Goal: Transaction & Acquisition: Subscribe to service/newsletter

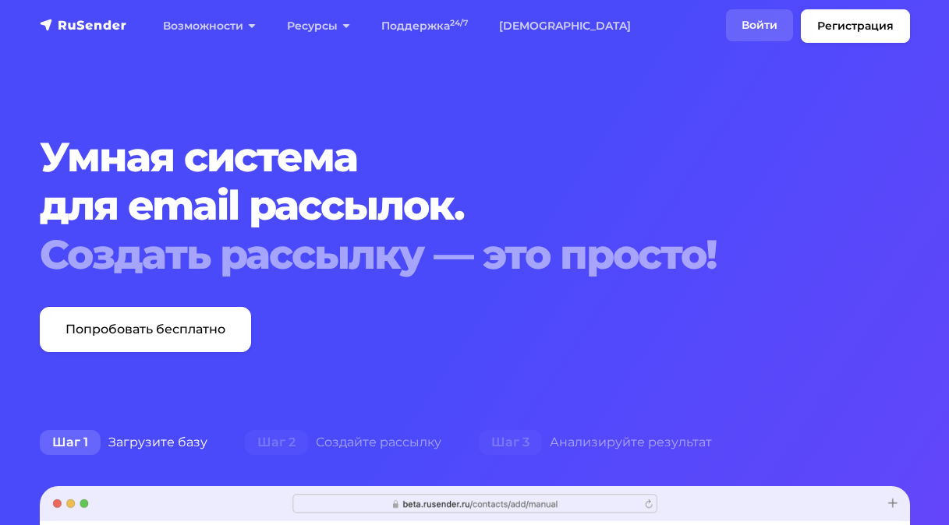
click at [752, 27] on link "Войти" at bounding box center [759, 25] width 67 height 32
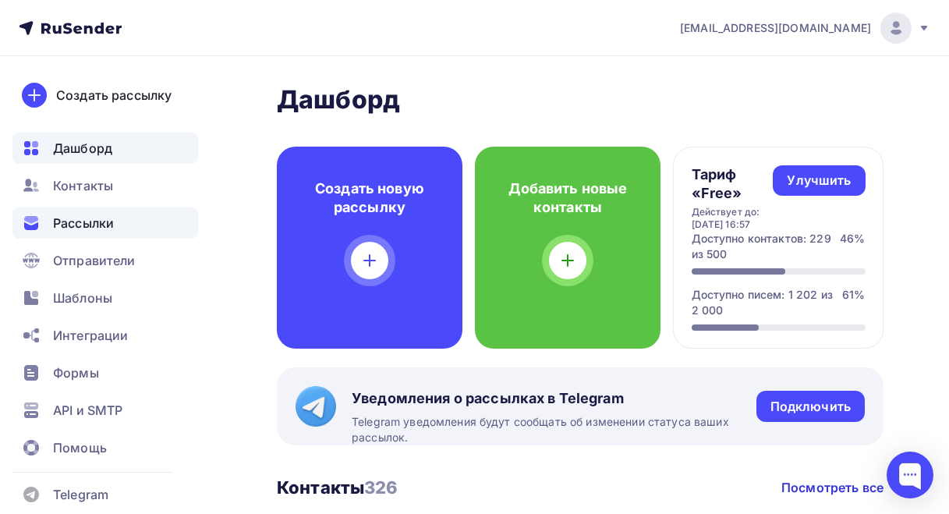
click at [94, 221] on span "Рассылки" at bounding box center [83, 223] width 61 height 19
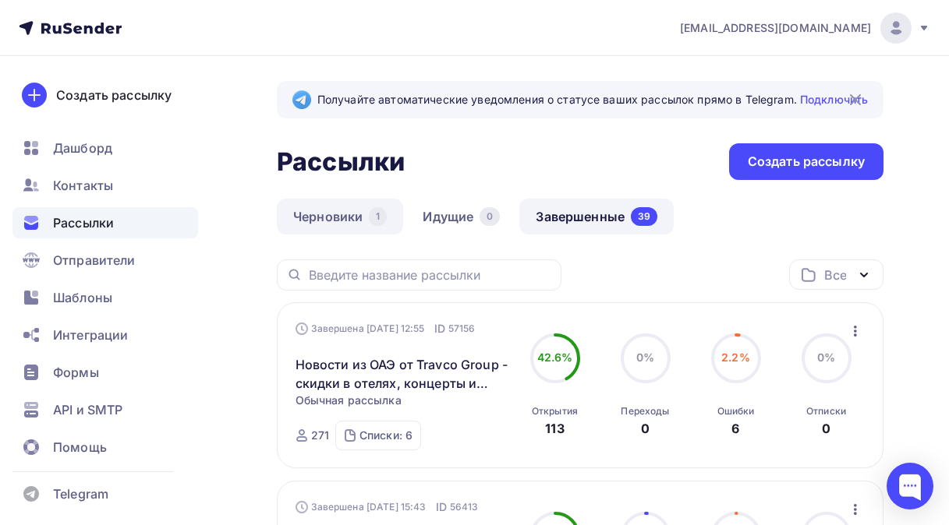
click at [327, 214] on link "Черновики 1" at bounding box center [340, 217] width 126 height 36
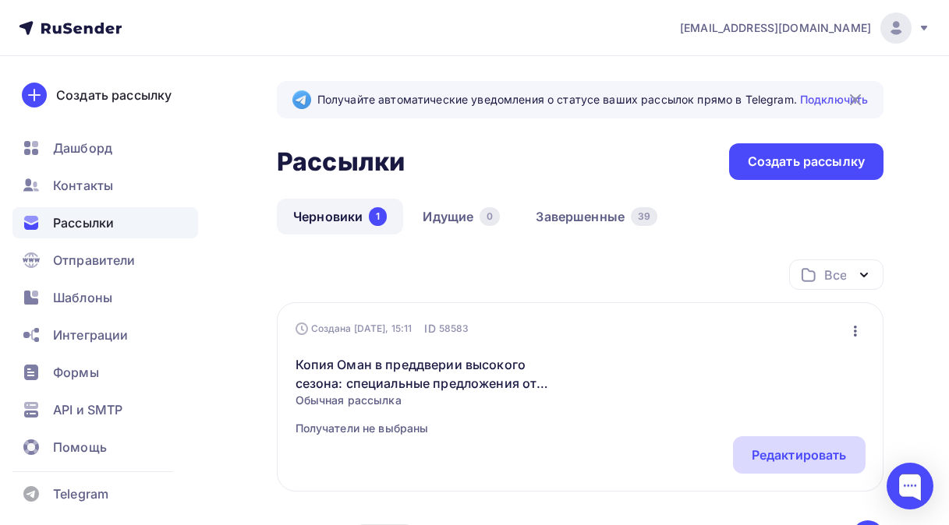
click at [805, 449] on div "Редактировать" at bounding box center [799, 455] width 95 height 19
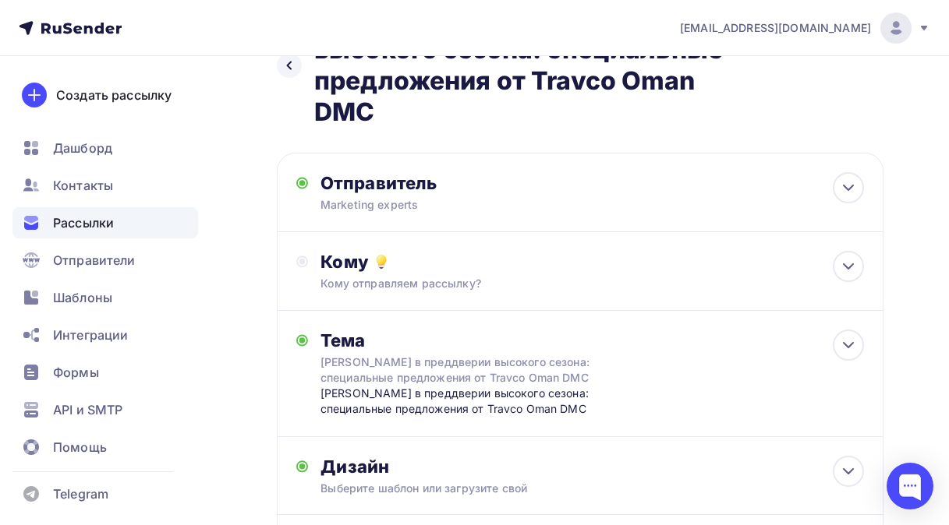
scroll to position [249, 0]
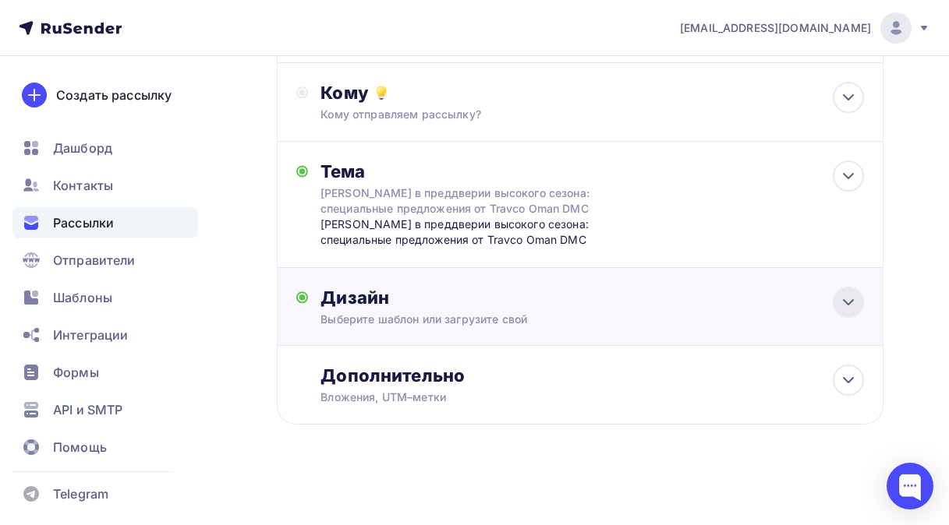
click at [850, 302] on icon at bounding box center [848, 302] width 9 height 5
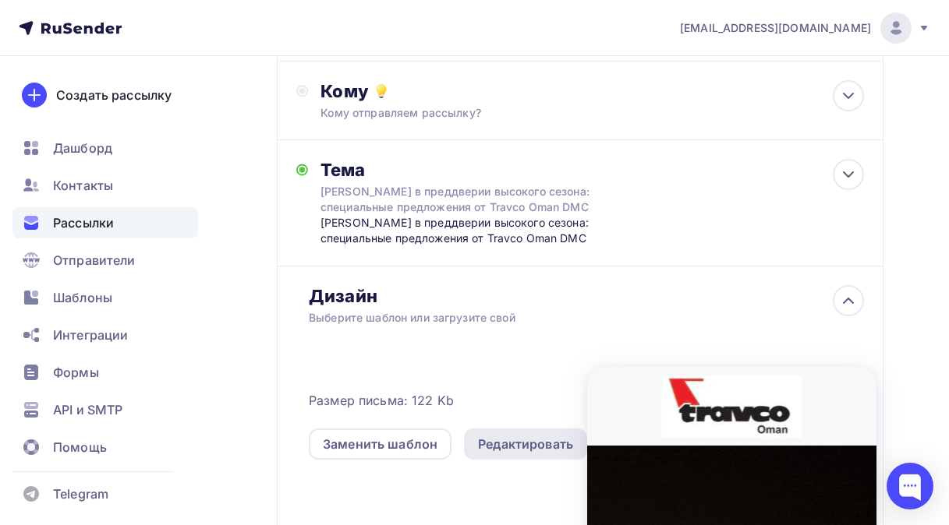
click at [512, 440] on div "Редактировать" at bounding box center [525, 444] width 95 height 19
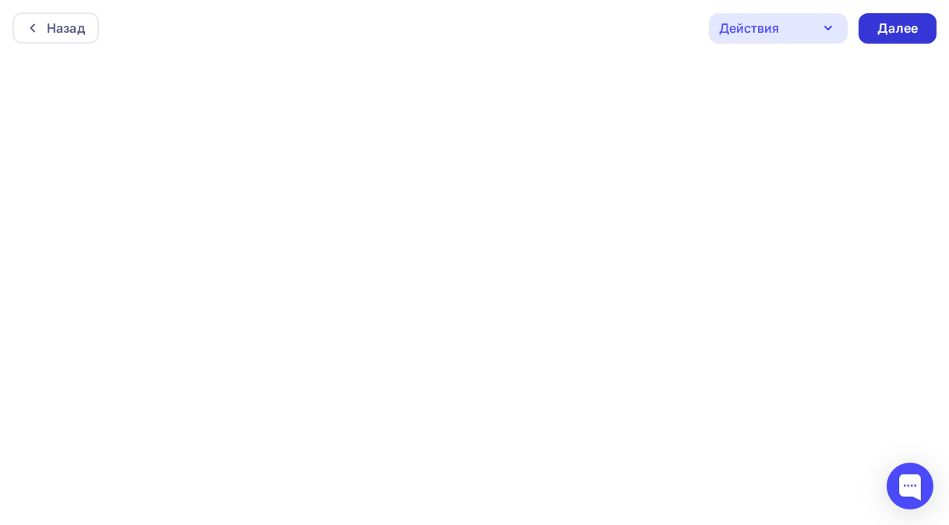
click at [891, 29] on div "Далее" at bounding box center [897, 28] width 41 height 18
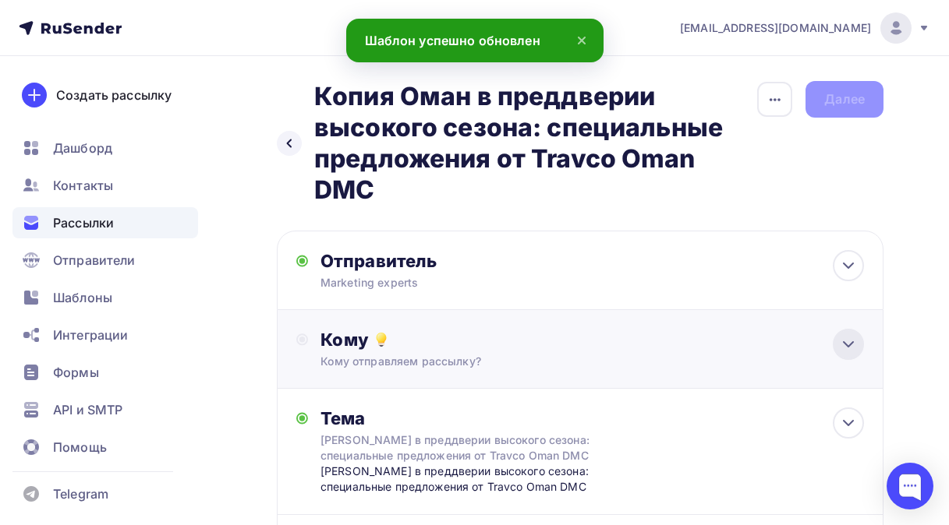
click at [842, 341] on icon at bounding box center [848, 344] width 19 height 19
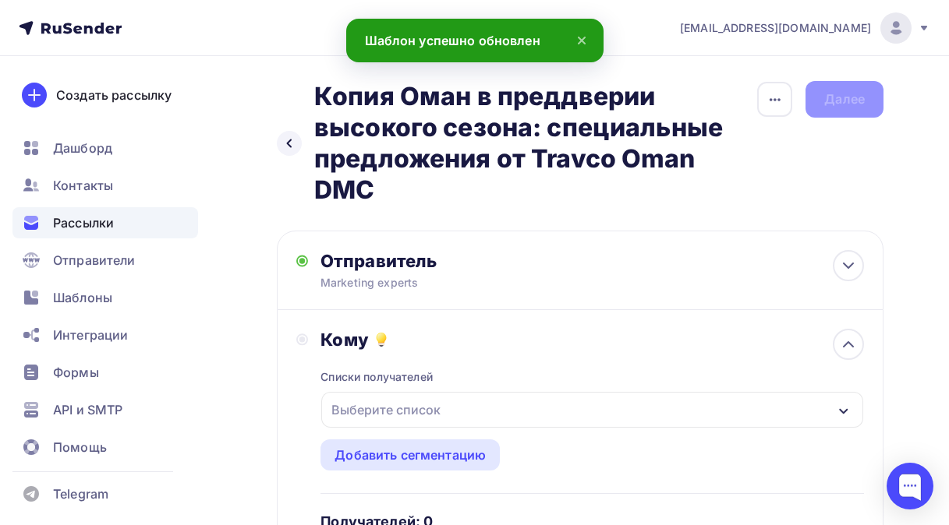
click at [842, 410] on icon "button" at bounding box center [843, 411] width 12 height 12
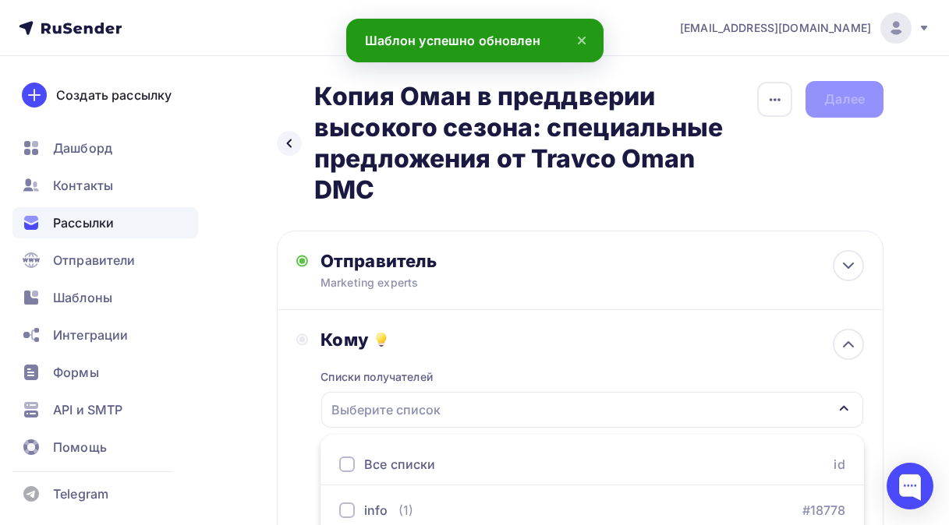
scroll to position [286, 0]
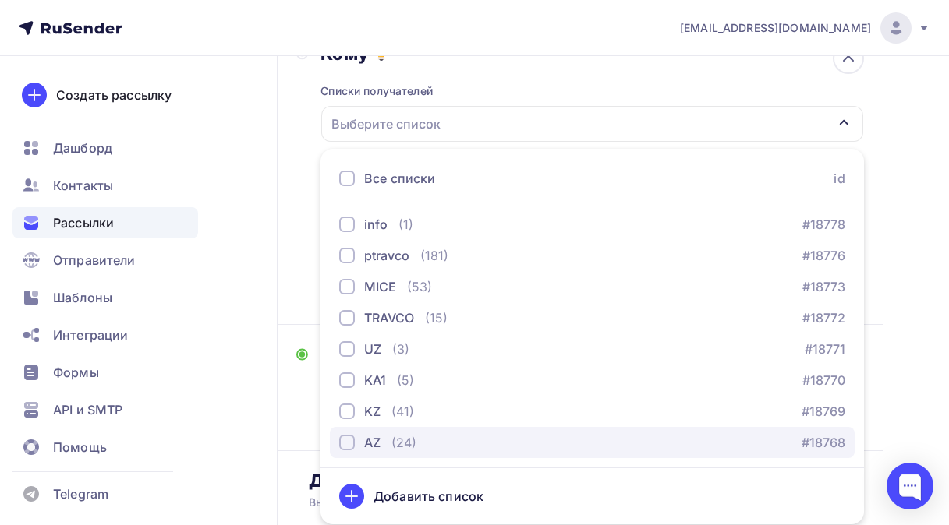
click at [346, 447] on div "button" at bounding box center [347, 443] width 16 height 16
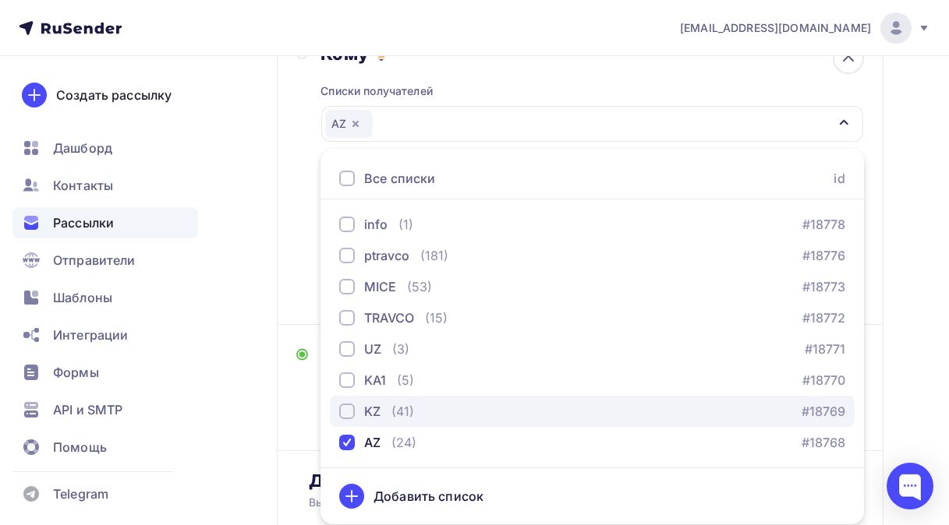
click at [348, 414] on div "button" at bounding box center [347, 412] width 16 height 16
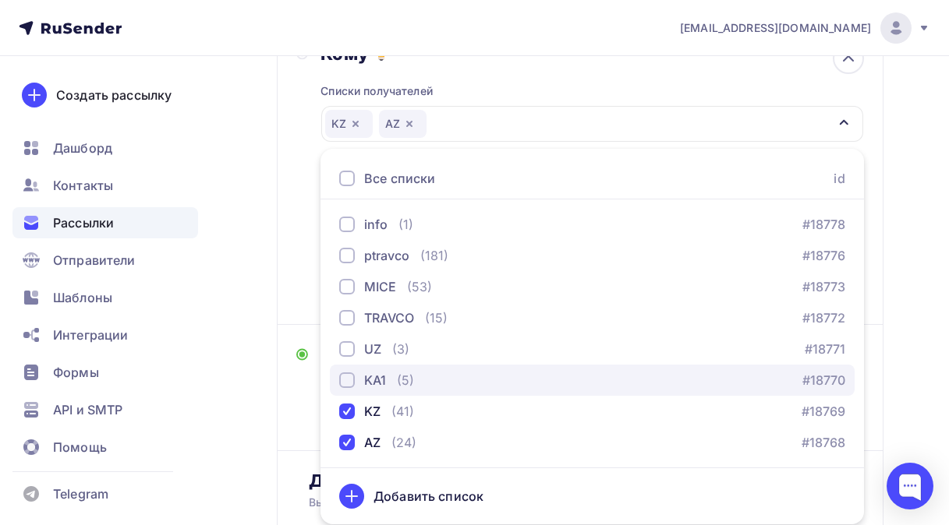
click at [349, 383] on div "button" at bounding box center [347, 381] width 16 height 16
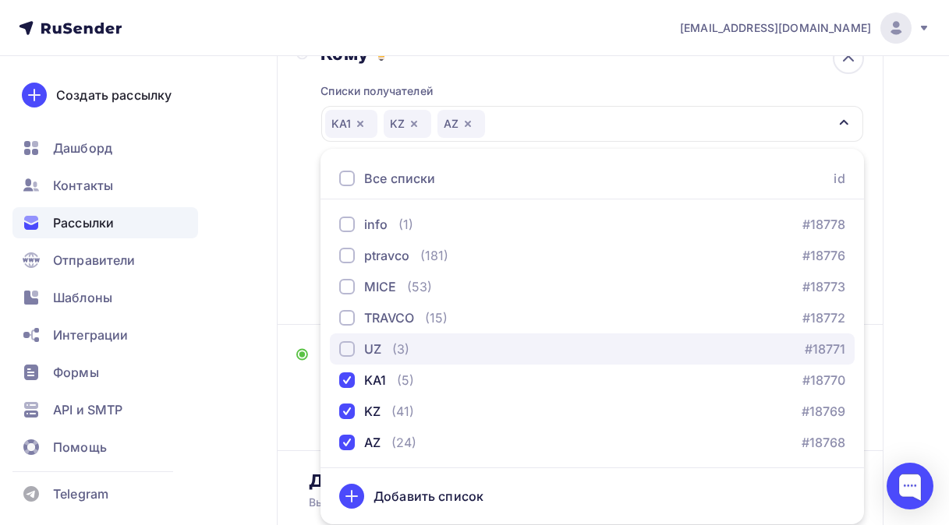
click at [347, 356] on div "button" at bounding box center [347, 349] width 16 height 16
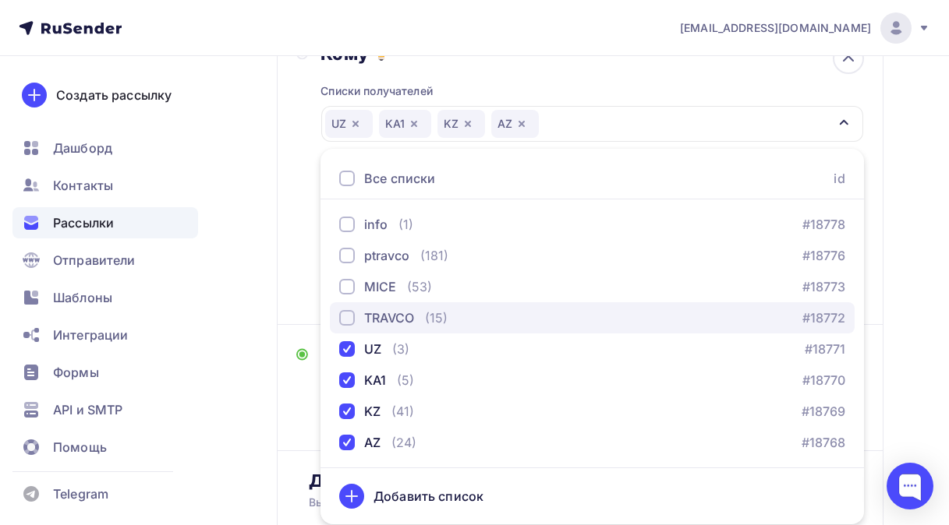
click at [347, 324] on div "button" at bounding box center [347, 318] width 16 height 16
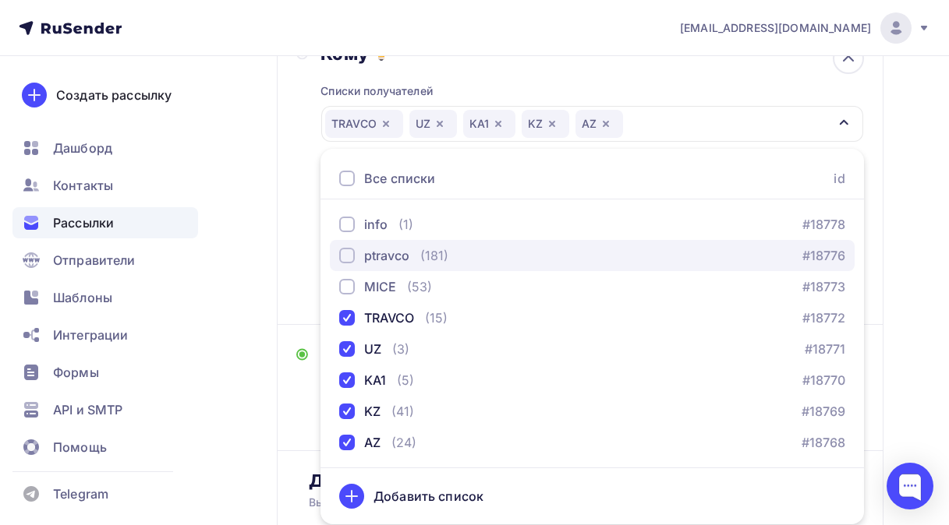
click at [347, 262] on div "button" at bounding box center [347, 256] width 16 height 16
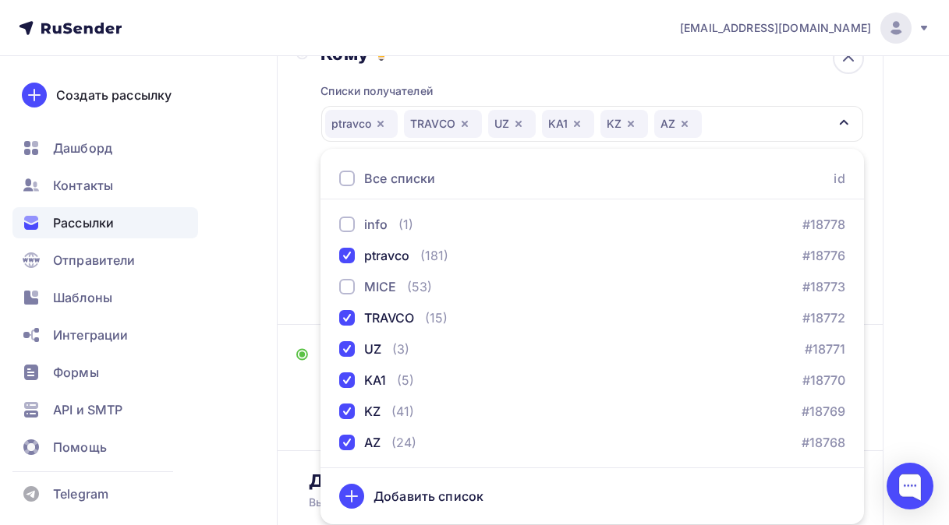
click at [239, 290] on div "Назад Копия Оман в преддверии высокого сезона: специальные предложения от Travc…" at bounding box center [474, 372] width 949 height 1205
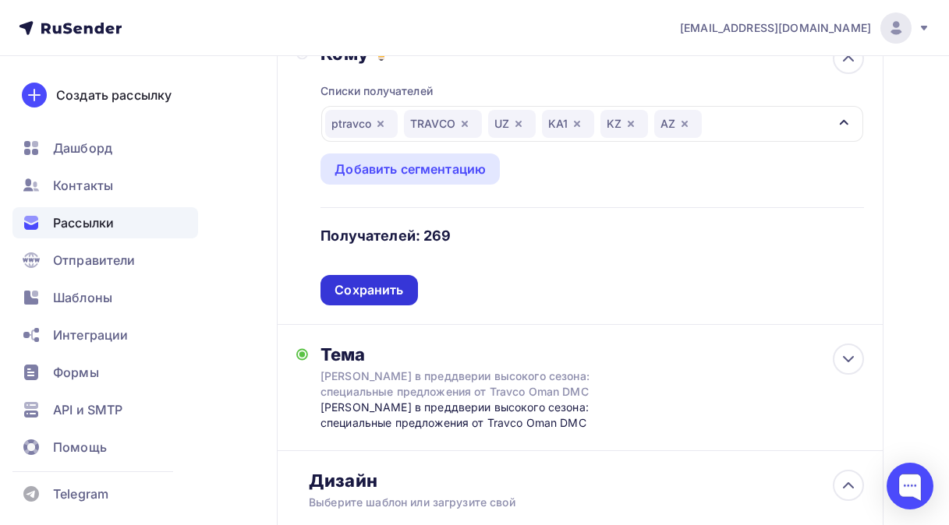
click at [363, 292] on div "Сохранить" at bounding box center [368, 290] width 69 height 18
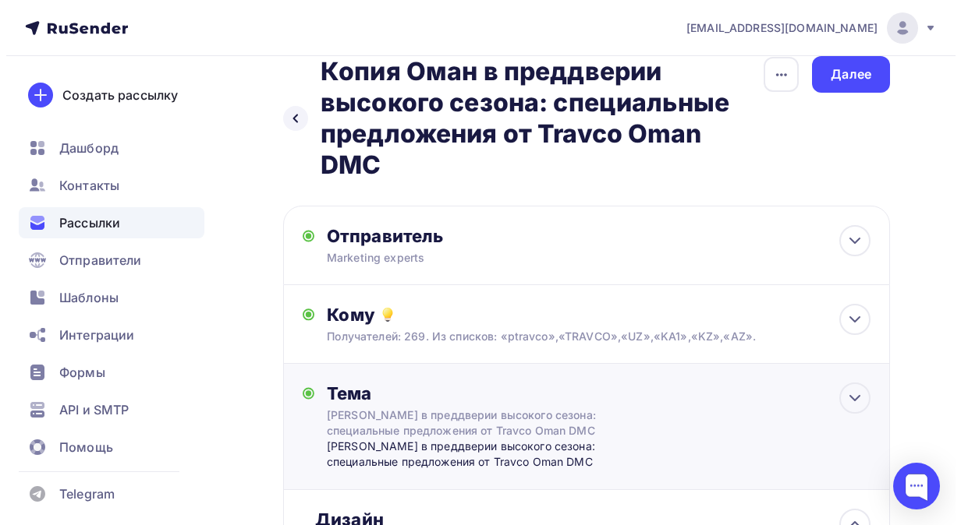
scroll to position [0, 0]
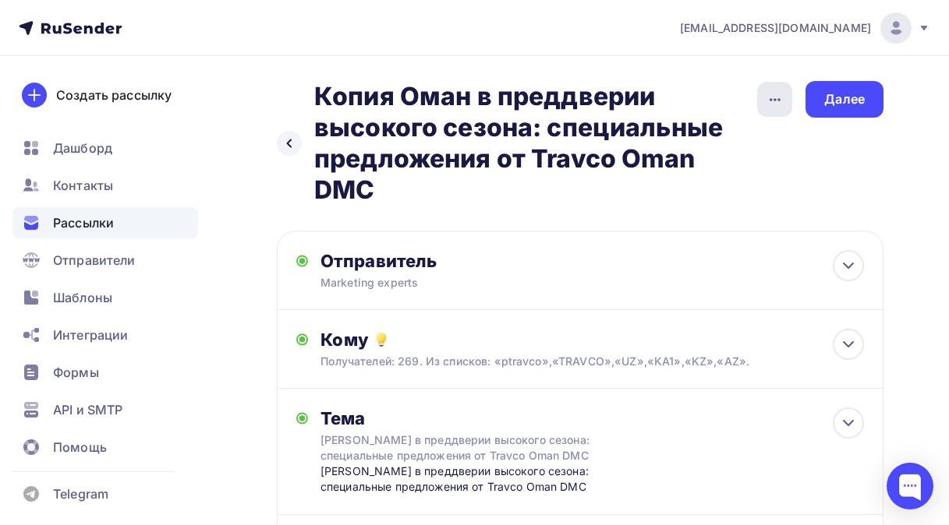
click at [769, 106] on icon "button" at bounding box center [775, 99] width 19 height 19
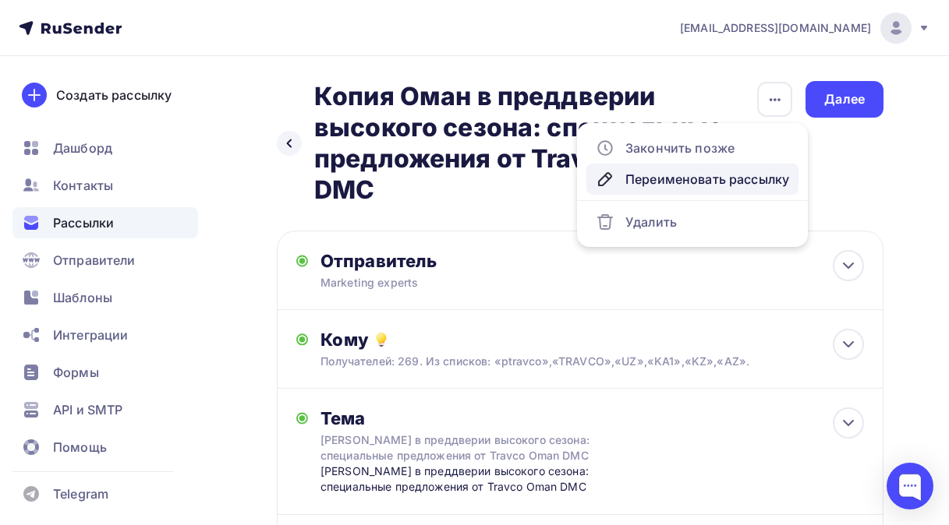
click at [689, 172] on div "Переименовать рассылку" at bounding box center [692, 179] width 193 height 19
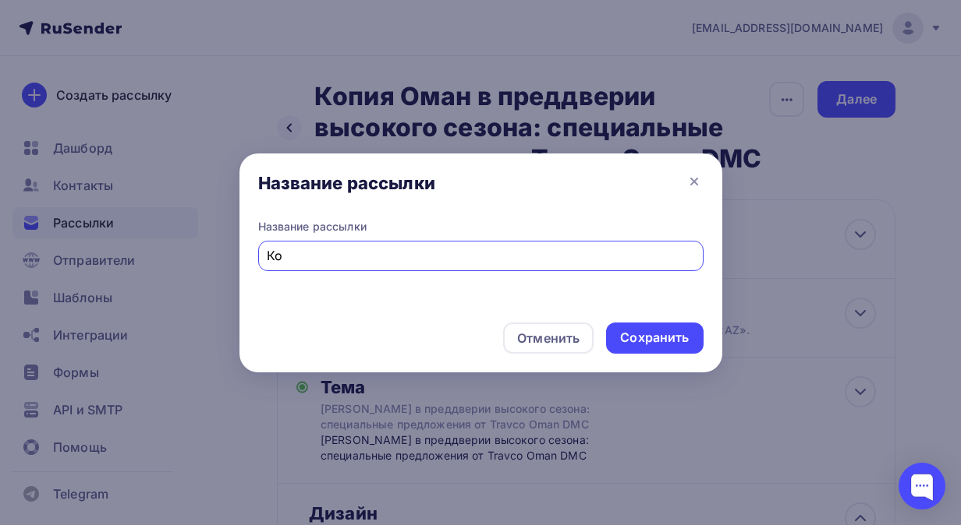
type input "К"
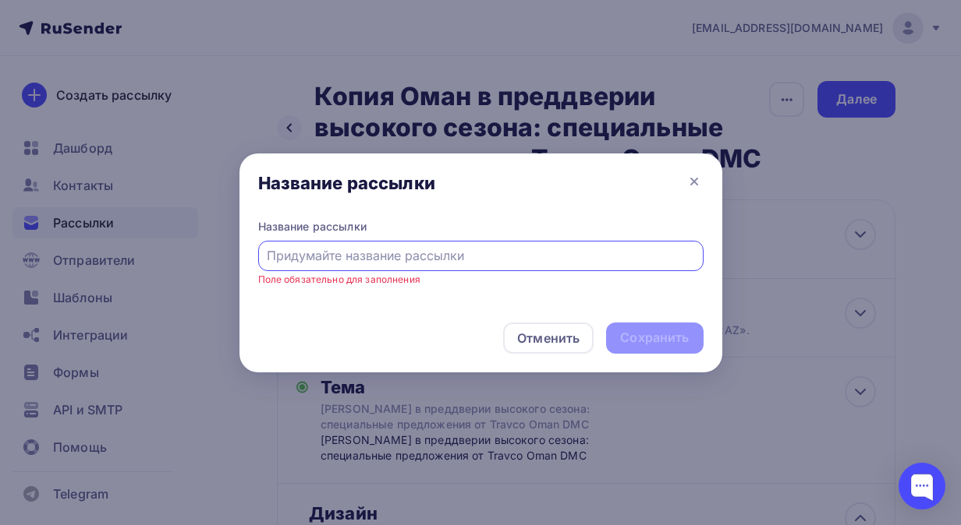
click at [295, 256] on input "text" at bounding box center [480, 255] width 427 height 19
paste input "Осень в Омане - специальные предложения от Travco Oman DMC"
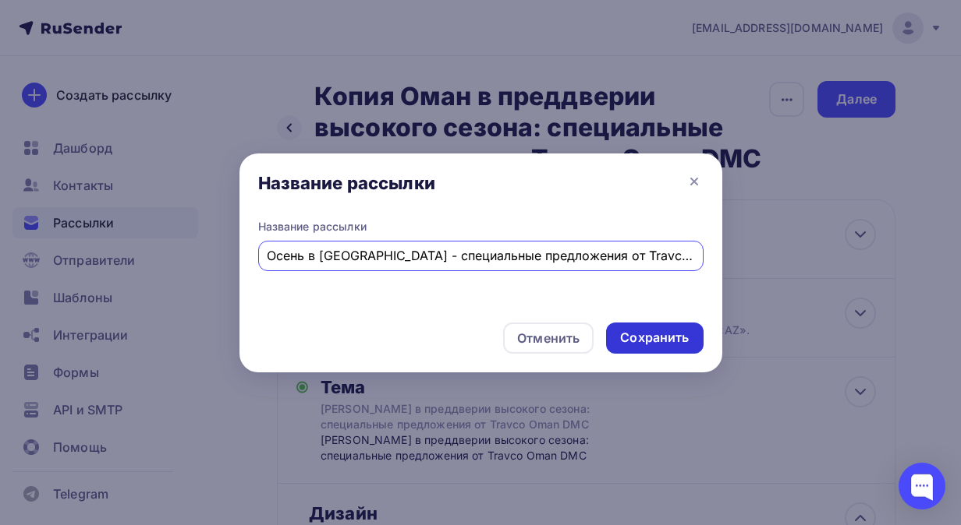
type input "Осень в Омане - специальные предложения от Travco Oman DMC"
click at [632, 336] on div "Сохранить" at bounding box center [654, 338] width 69 height 18
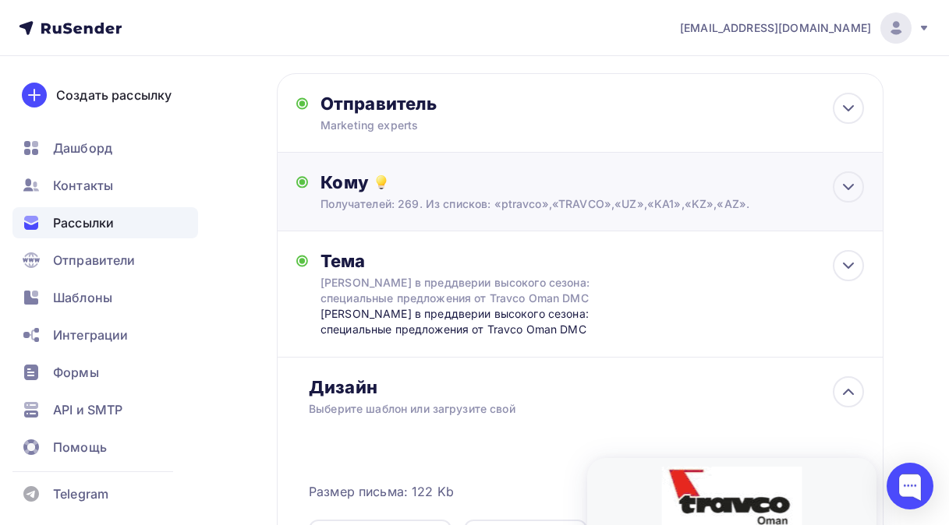
scroll to position [156, 0]
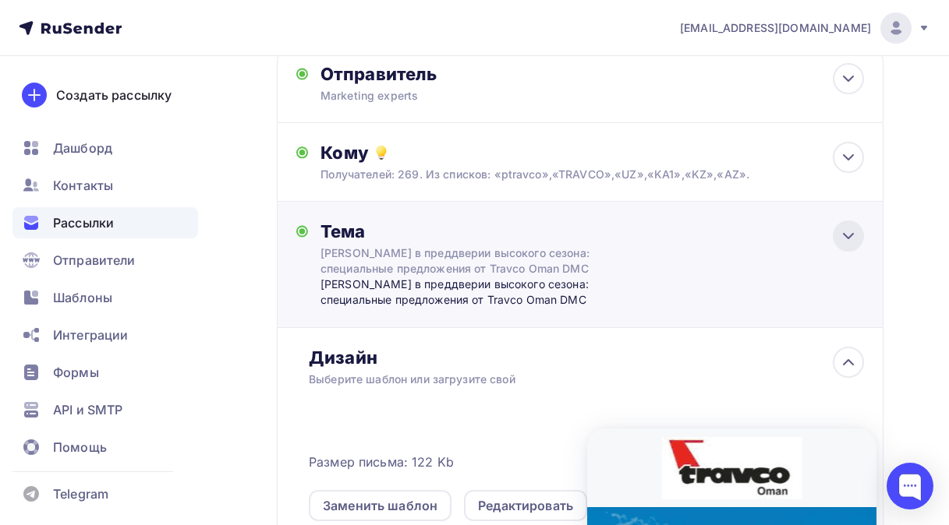
click at [849, 236] on icon at bounding box center [848, 236] width 19 height 19
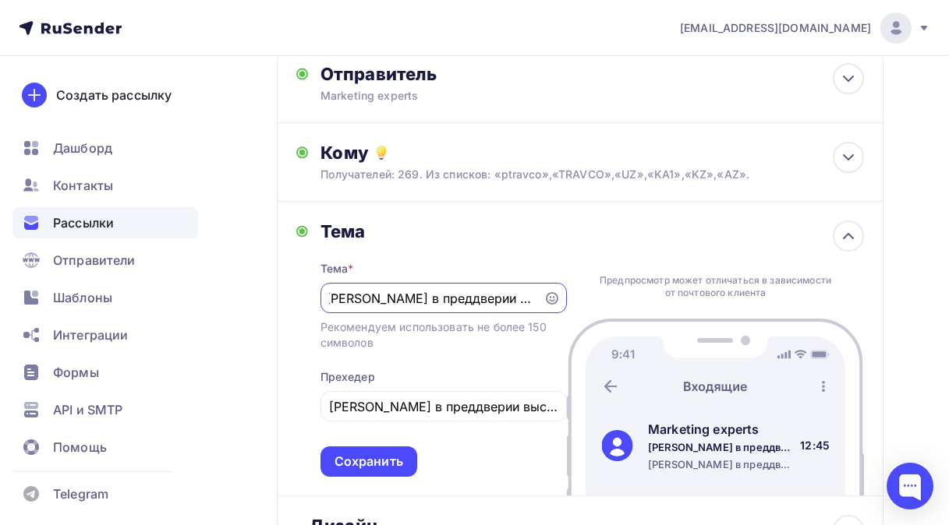
scroll to position [0, 0]
type input "О"
paste input "Осень в Омане - специальные предложения от Travco Oman DMC"
type input "Осень в Омане - специальные предложения от Travco Oman DMC"
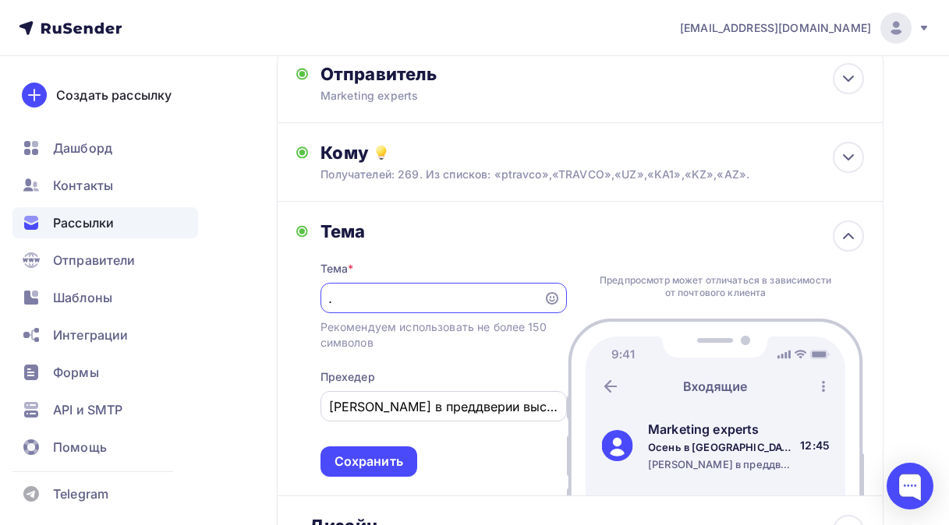
scroll to position [0, 0]
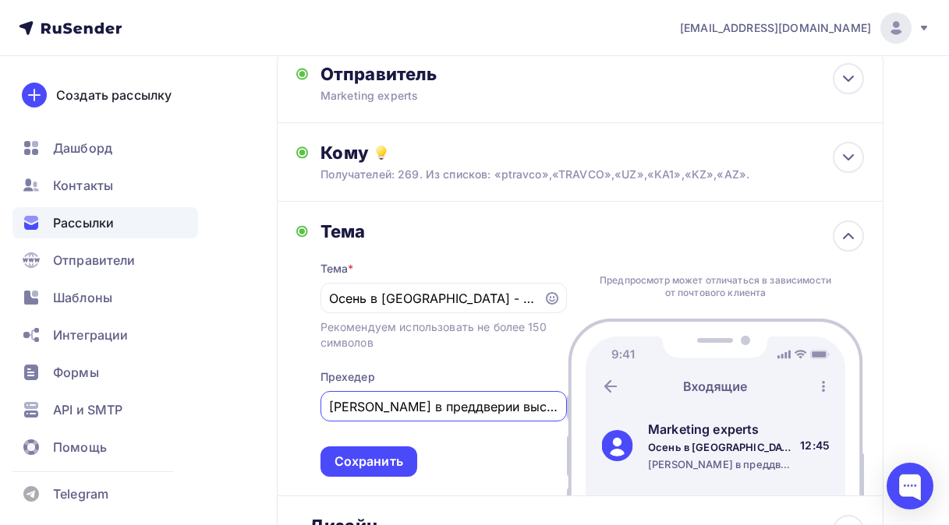
drag, startPoint x: 547, startPoint y: 406, endPoint x: 313, endPoint y: 409, distance: 233.9
click at [313, 409] on div "Тема Тема * Осень в Омане - специальные предложения от Travco Oman DMC Рекоменд…" at bounding box center [431, 349] width 271 height 257
drag, startPoint x: 544, startPoint y: 409, endPoint x: 288, endPoint y: 418, distance: 255.9
click at [288, 418] on div "Тема Тема * Осень в Омане - специальные предложения от Travco Oman DMC Рекоменд…" at bounding box center [580, 349] width 607 height 295
type input "ravco Oman DMC"
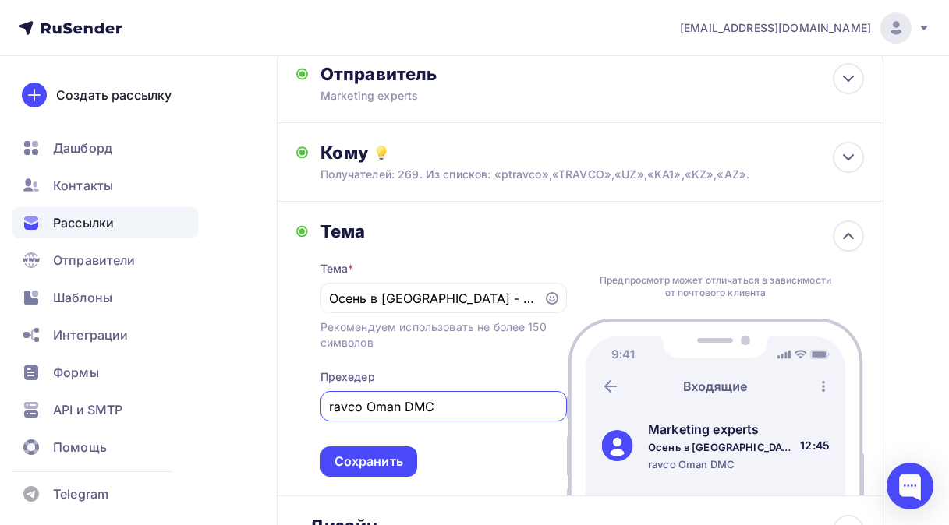
drag, startPoint x: 440, startPoint y: 405, endPoint x: 320, endPoint y: 405, distance: 120.1
click at [320, 405] on div "ravco Oman DMC" at bounding box center [443, 406] width 246 height 30
paste input "Осень в Омане - специальные предложения от Travco Oman DMC"
type input "Осень в Омане - специальные предложения от Travco Oman DMC"
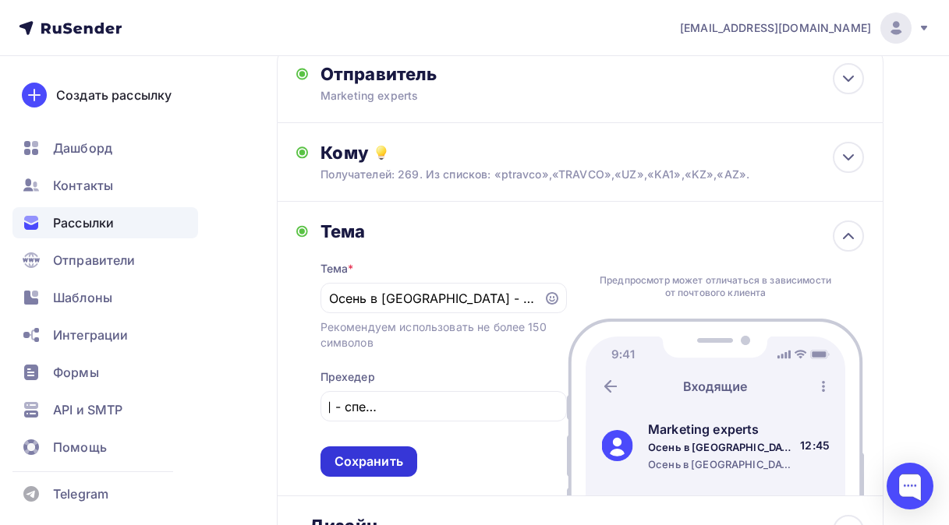
scroll to position [0, 0]
click at [352, 465] on div "Сохранить" at bounding box center [368, 462] width 69 height 18
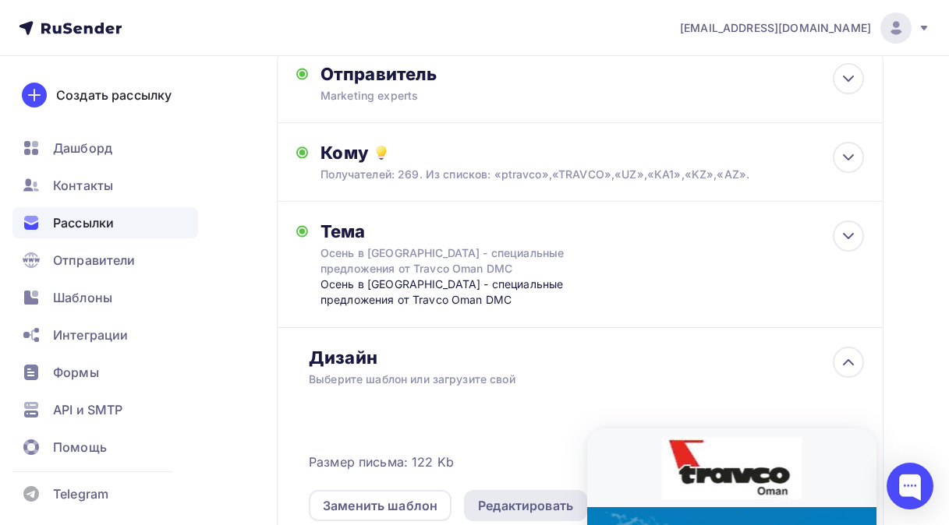
click at [509, 513] on div "Редактировать" at bounding box center [525, 506] width 95 height 19
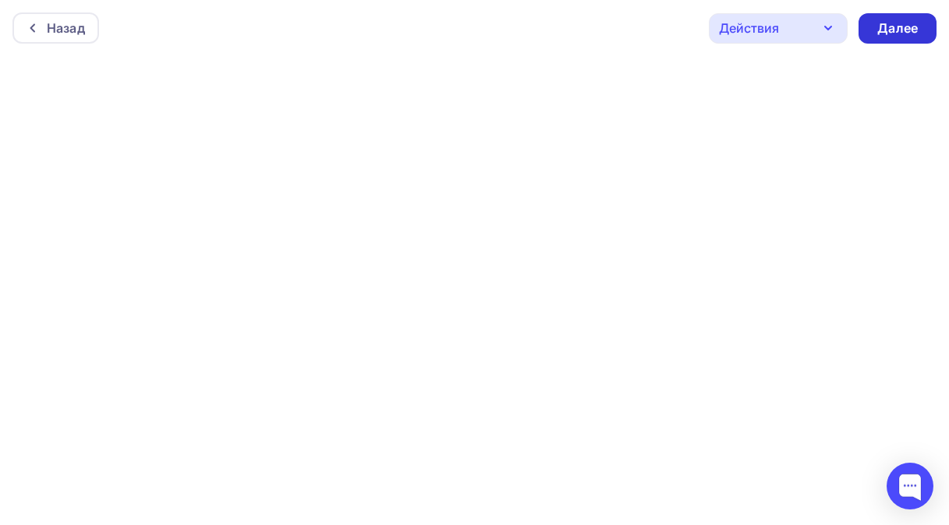
click at [894, 25] on div "Далее" at bounding box center [897, 28] width 41 height 18
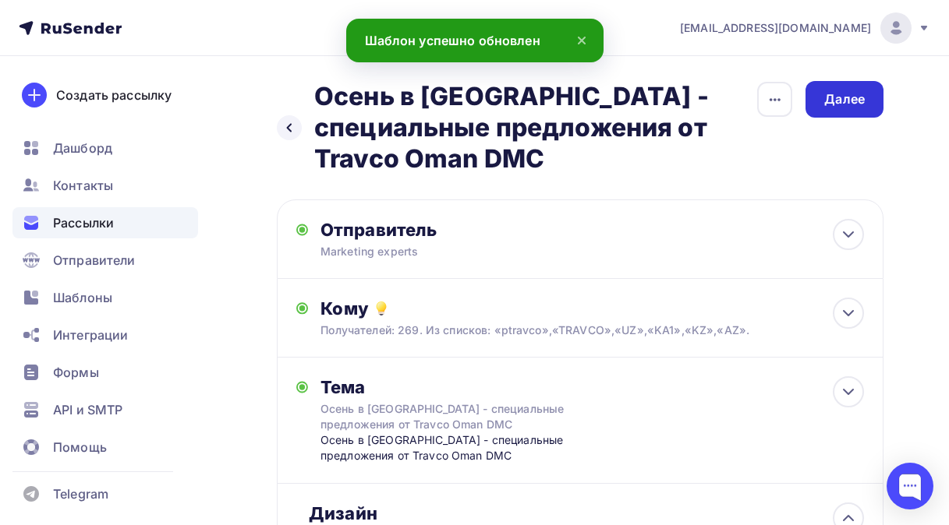
click at [832, 99] on div "Далее" at bounding box center [844, 99] width 41 height 18
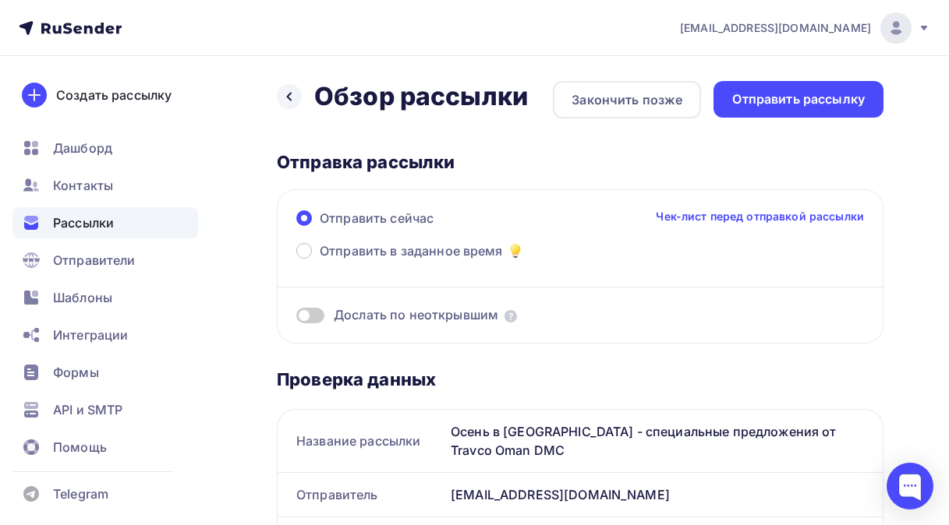
click at [831, 99] on div "Отправить рассылку" at bounding box center [798, 99] width 133 height 18
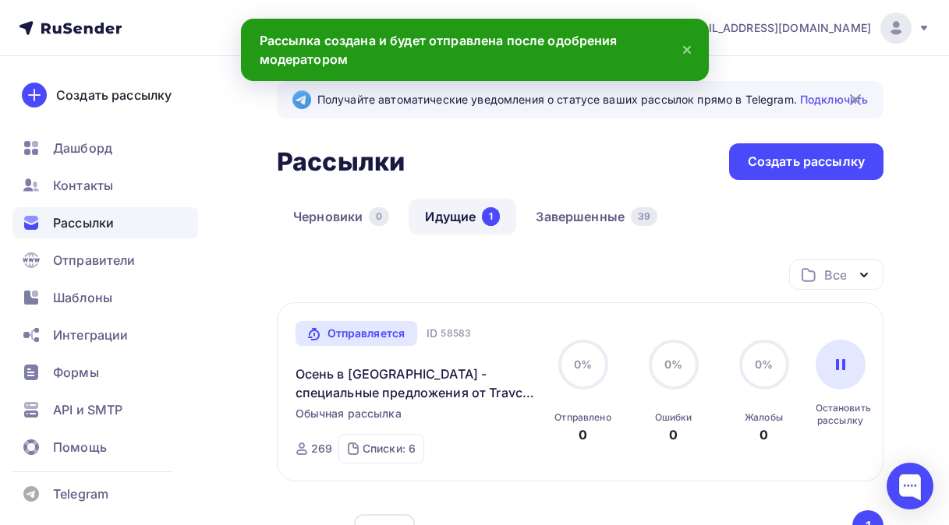
click at [687, 46] on icon at bounding box center [687, 50] width 19 height 19
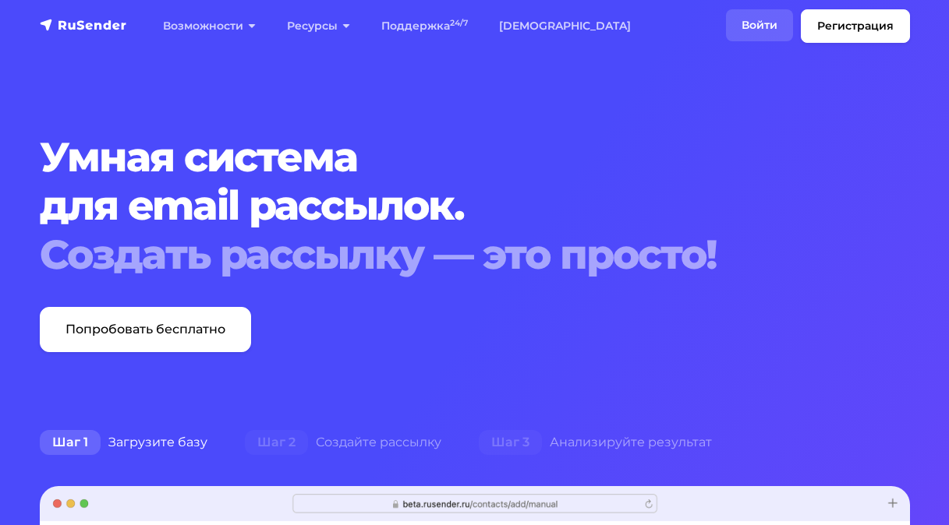
click at [760, 23] on link "Войти" at bounding box center [759, 25] width 67 height 32
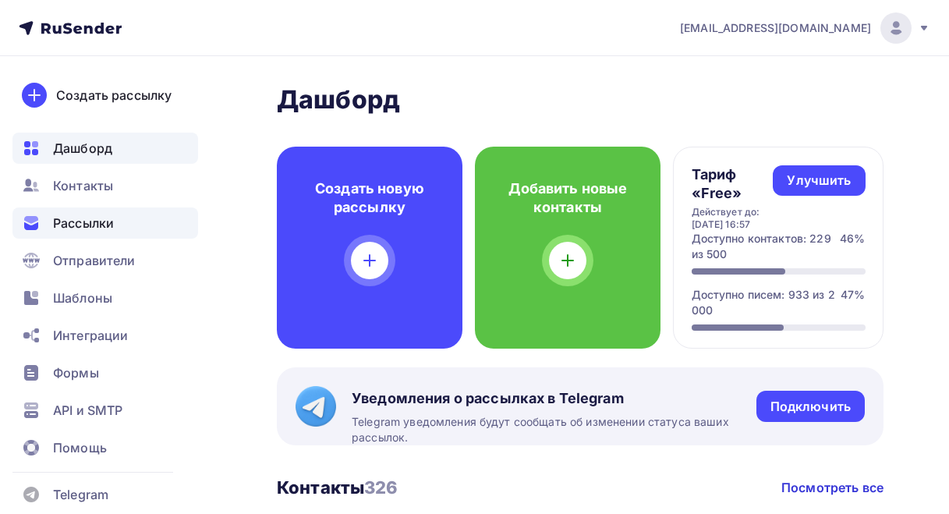
click at [87, 221] on span "Рассылки" at bounding box center [83, 223] width 61 height 19
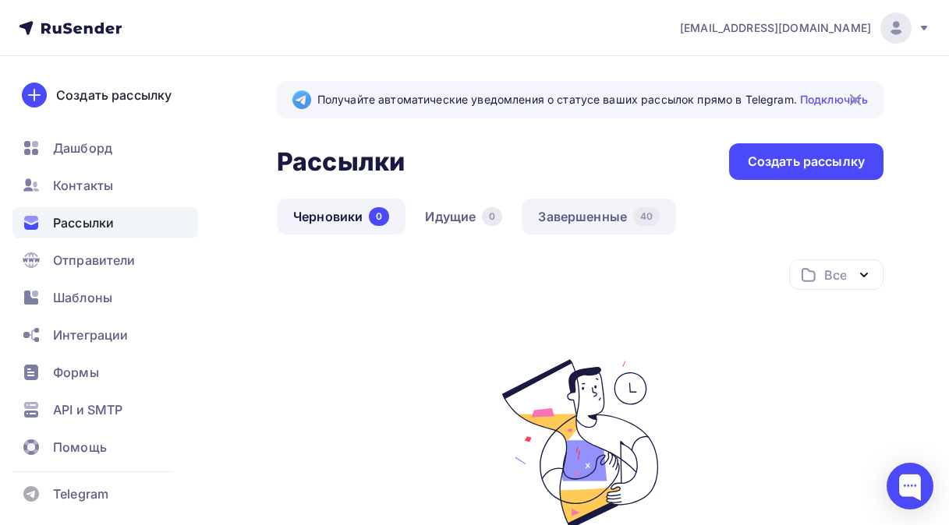
click at [612, 215] on link "Завершенные 40" at bounding box center [599, 217] width 154 height 36
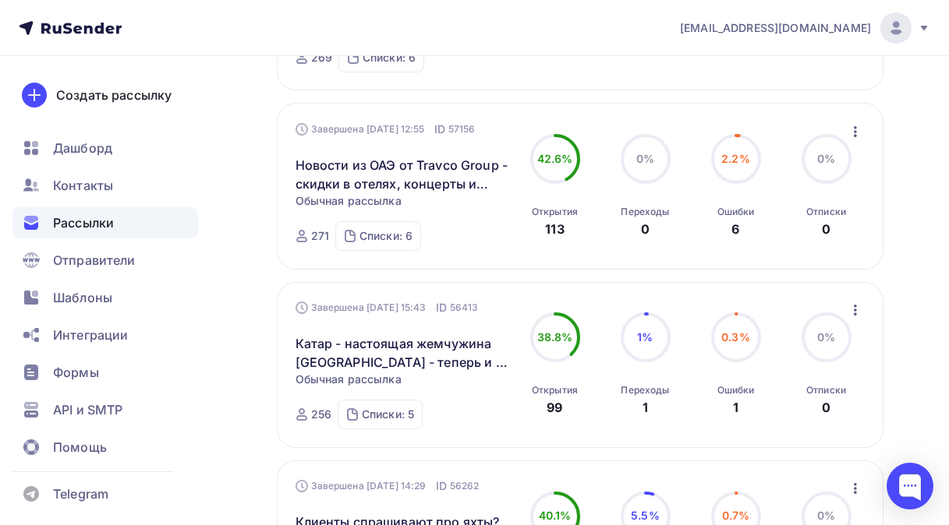
scroll to position [312, 0]
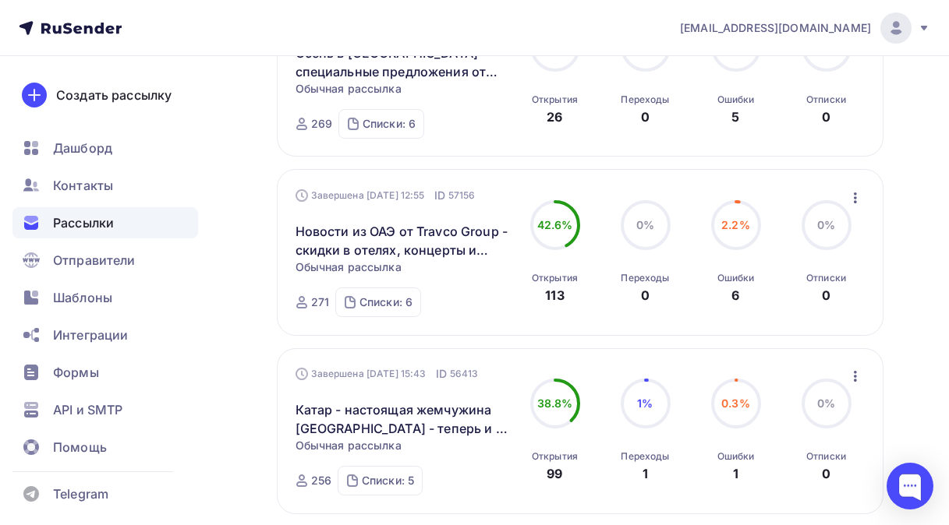
click at [856, 200] on icon "button" at bounding box center [855, 198] width 19 height 19
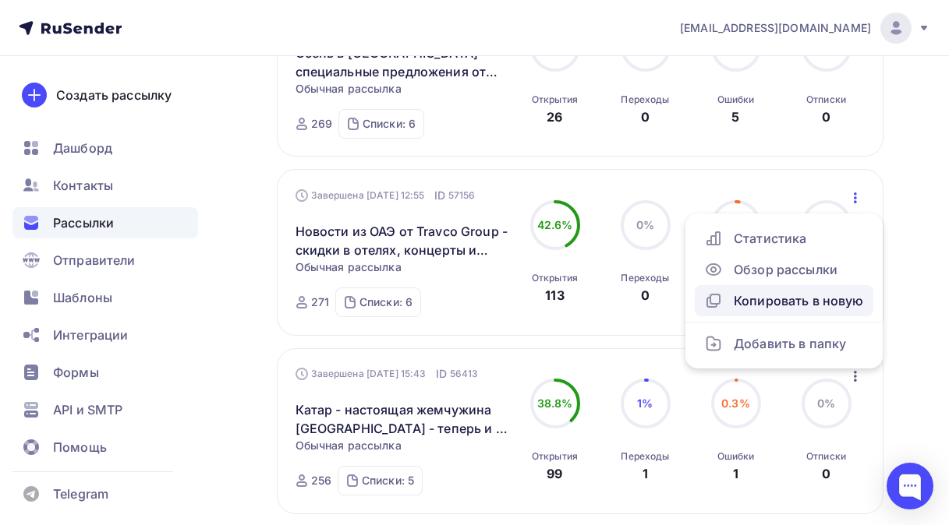
click at [767, 301] on div "Копировать в новую" at bounding box center [784, 301] width 160 height 19
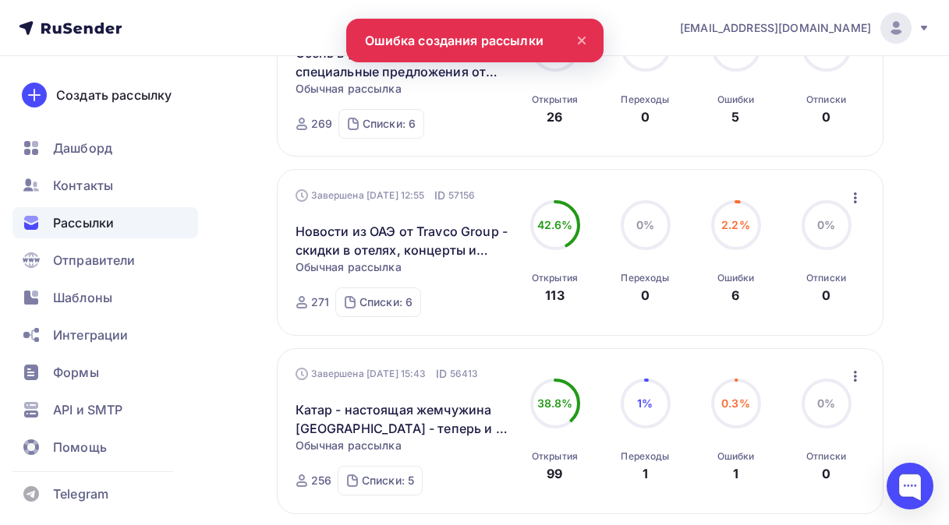
click at [585, 42] on icon at bounding box center [581, 40] width 19 height 19
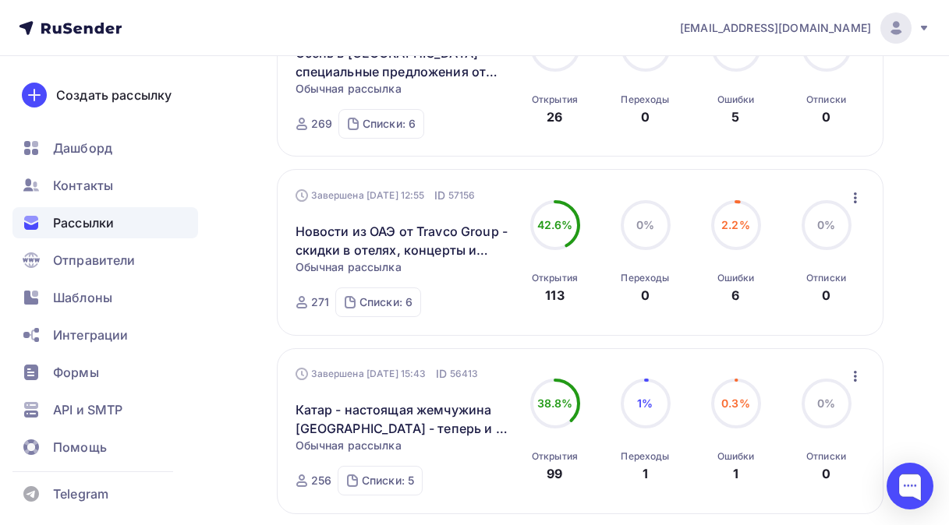
click at [858, 203] on icon "button" at bounding box center [855, 198] width 19 height 19
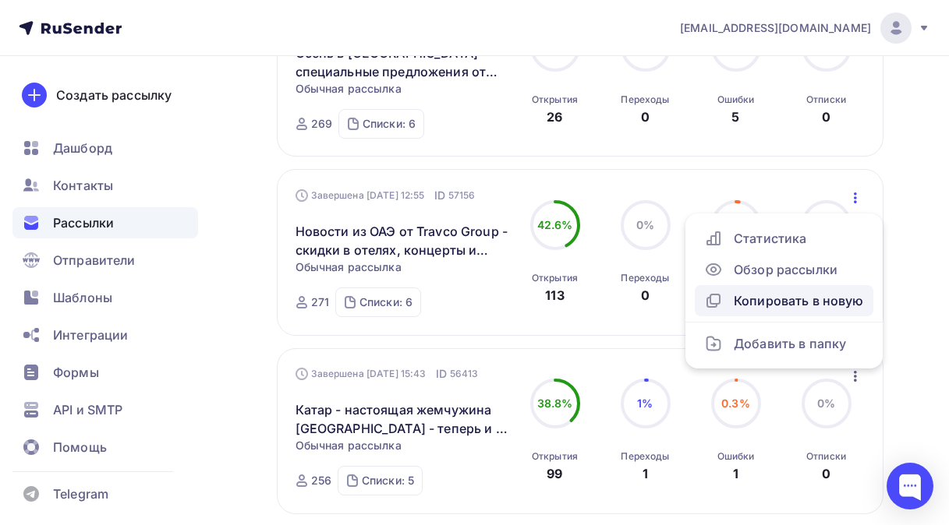
click at [773, 306] on div "Копировать в новую" at bounding box center [784, 301] width 160 height 19
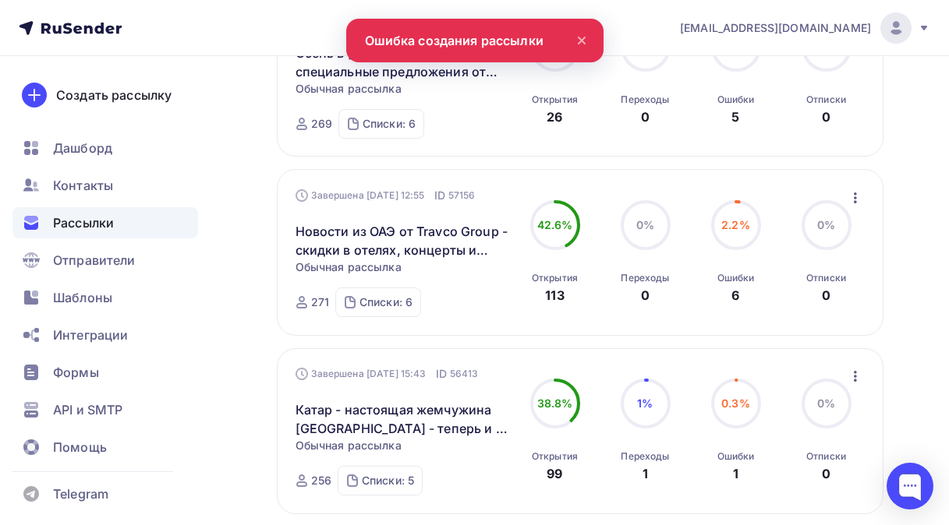
click at [583, 32] on icon at bounding box center [581, 40] width 19 height 19
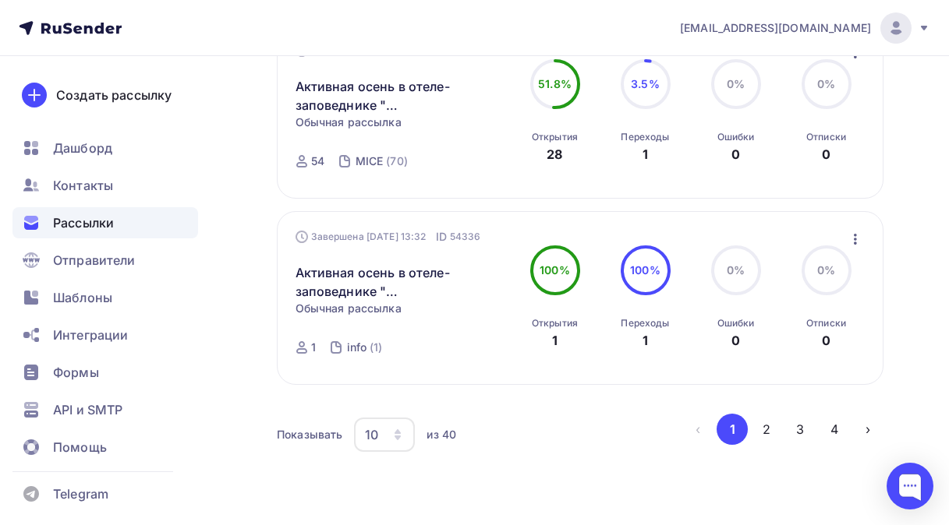
scroll to position [1764, 0]
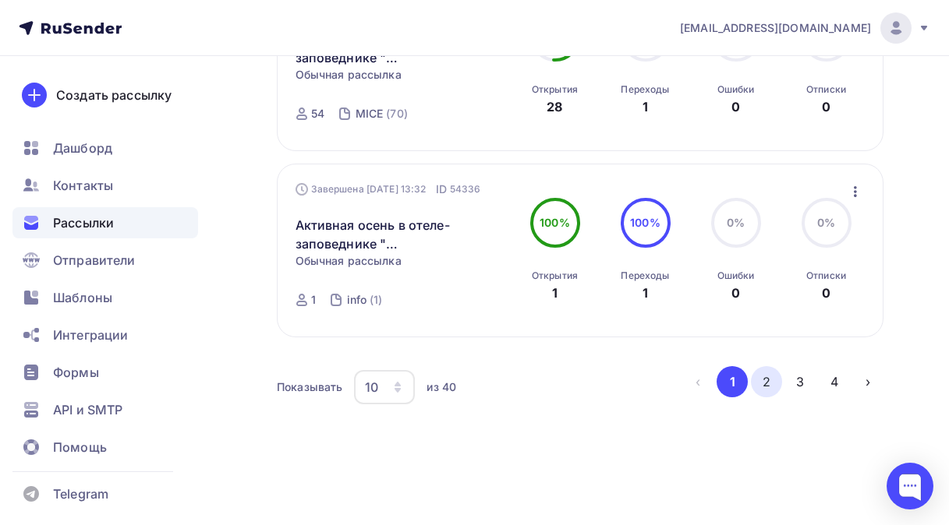
click at [764, 377] on button "2" at bounding box center [766, 381] width 31 height 31
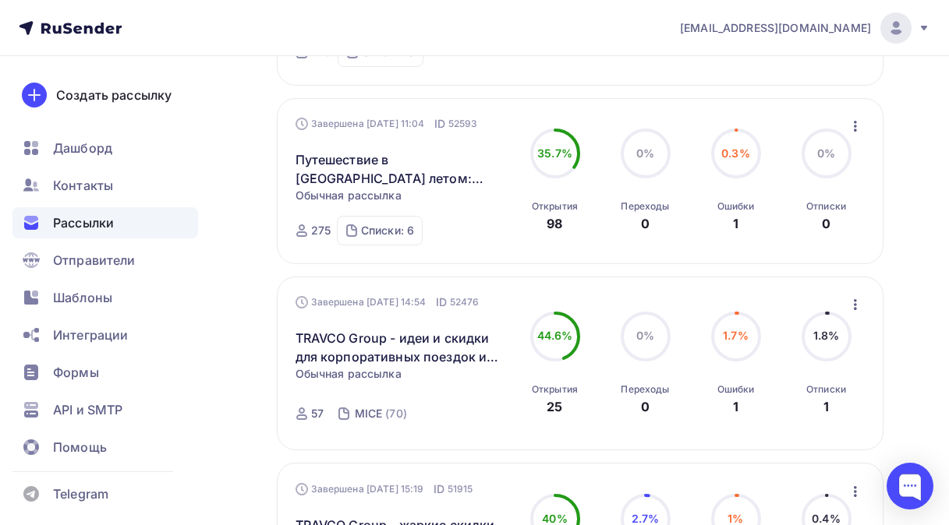
scroll to position [624, 0]
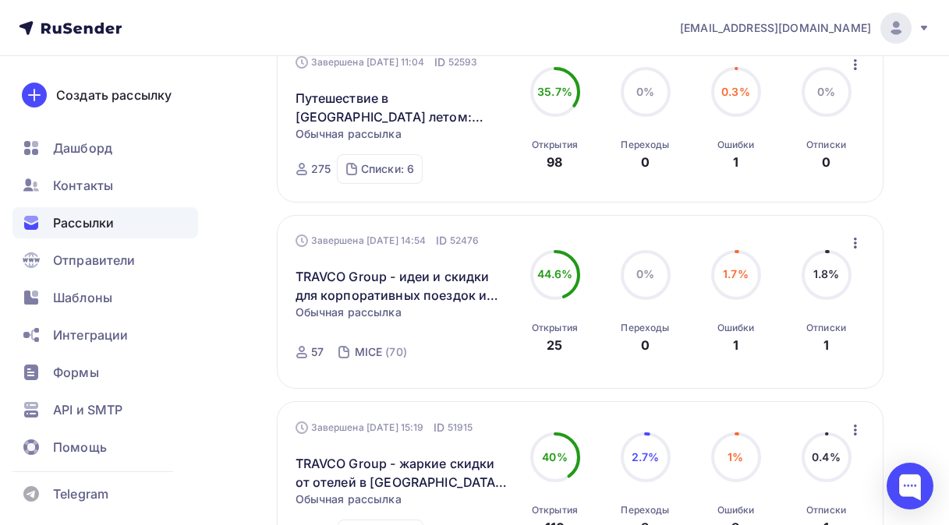
click at [854, 430] on icon "button" at bounding box center [855, 430] width 3 height 11
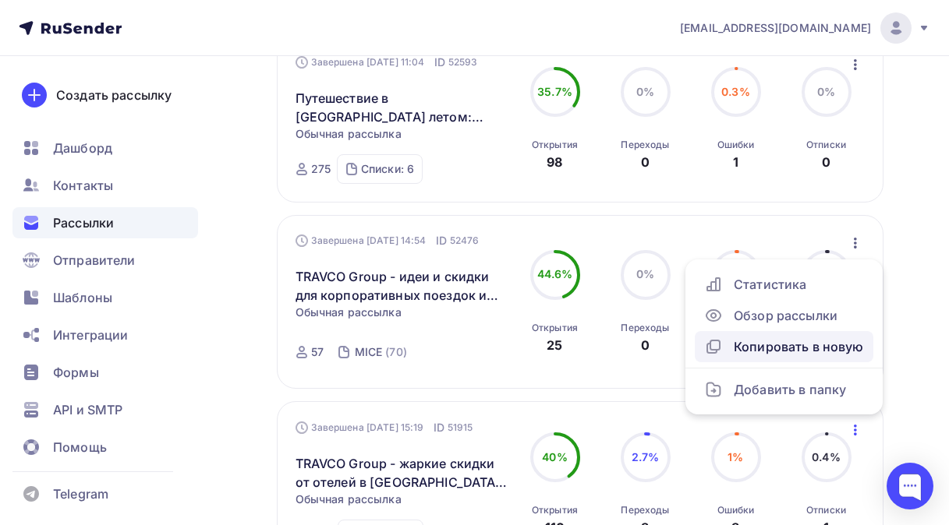
click at [810, 349] on div "Копировать в новую" at bounding box center [784, 347] width 160 height 19
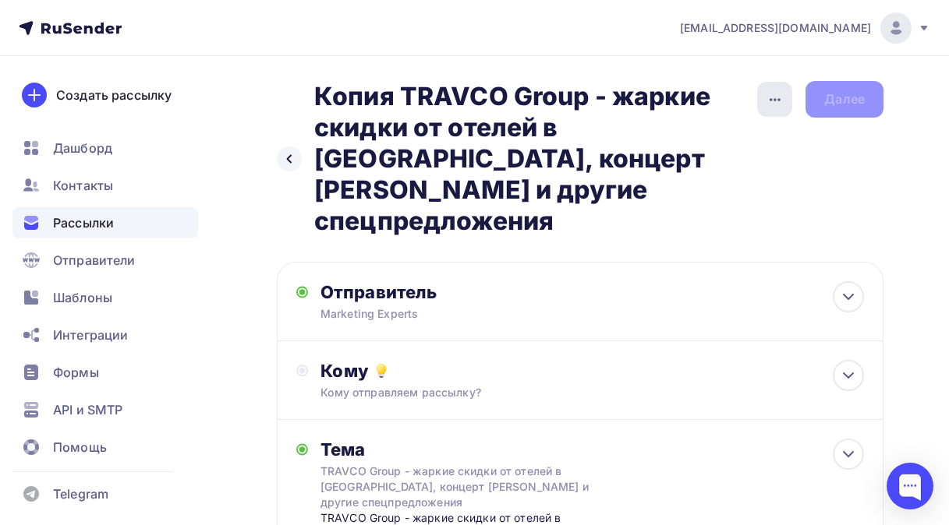
click at [773, 106] on icon "button" at bounding box center [775, 99] width 19 height 19
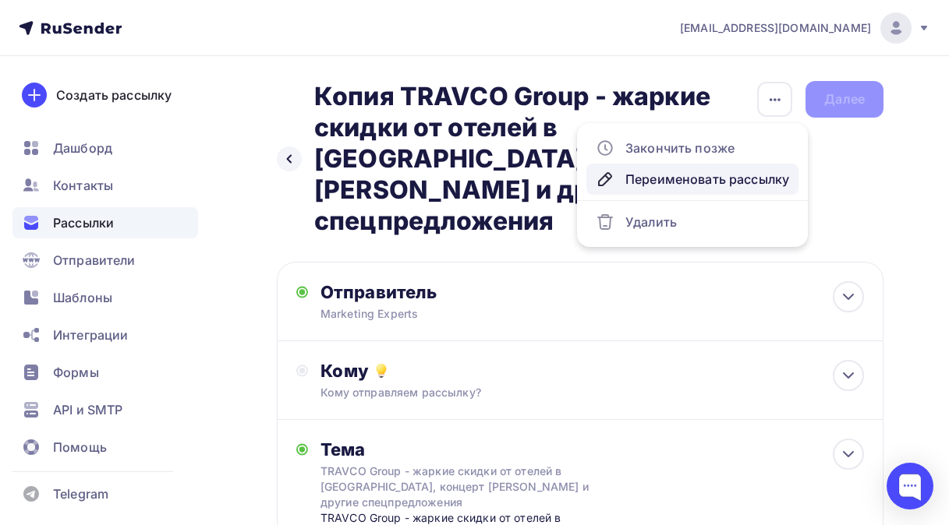
click at [688, 181] on div "Переименовать рассылку" at bounding box center [692, 179] width 193 height 19
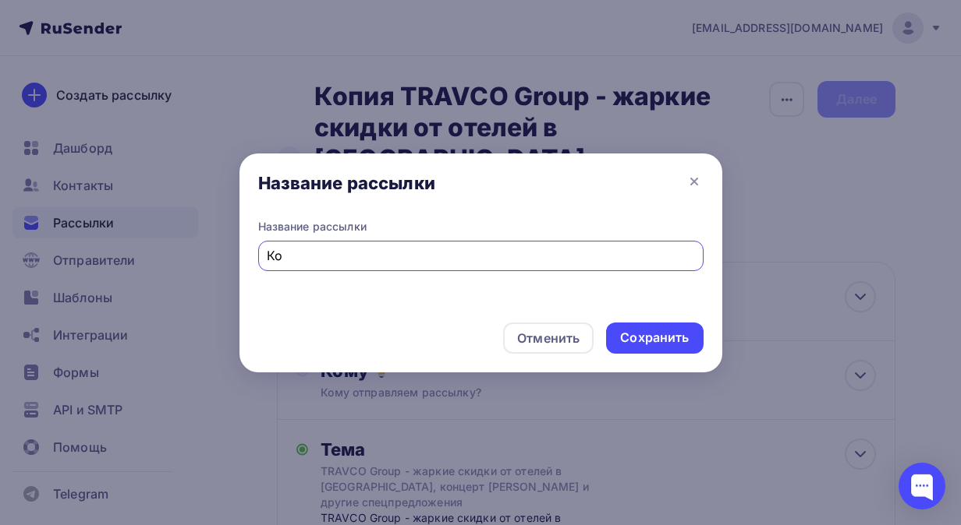
type input "К"
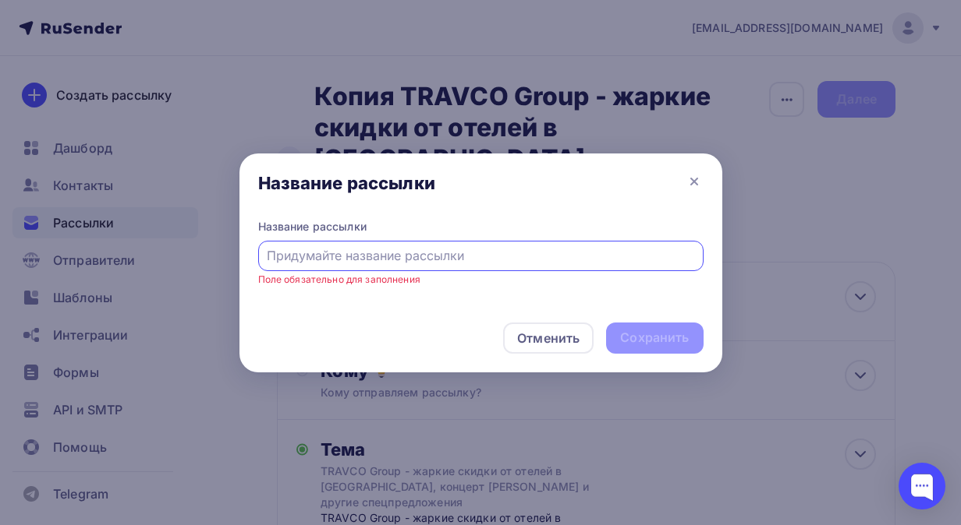
click at [269, 258] on input "text" at bounding box center [480, 255] width 427 height 19
paste input "Travco Group UAE - ваш партнер для бронирования отелей на периоды крупнейших вы…"
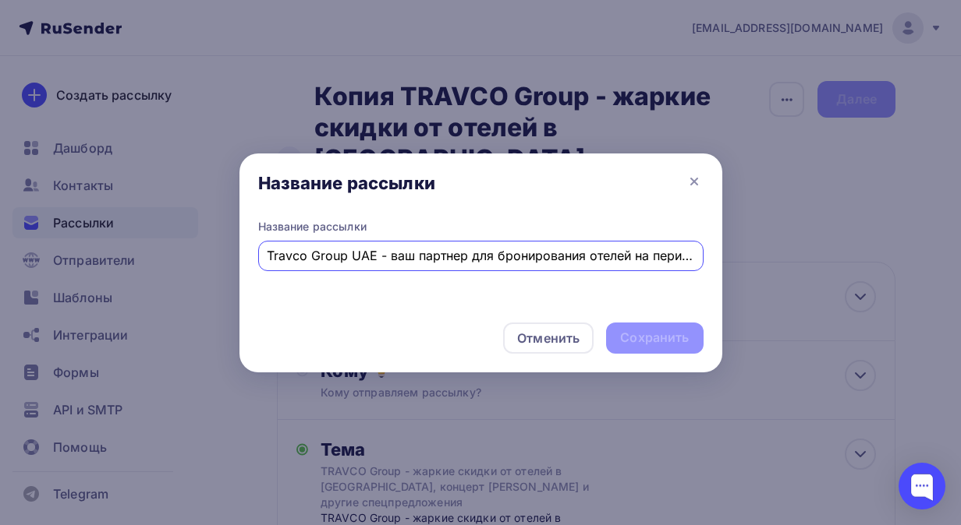
scroll to position [0, 349]
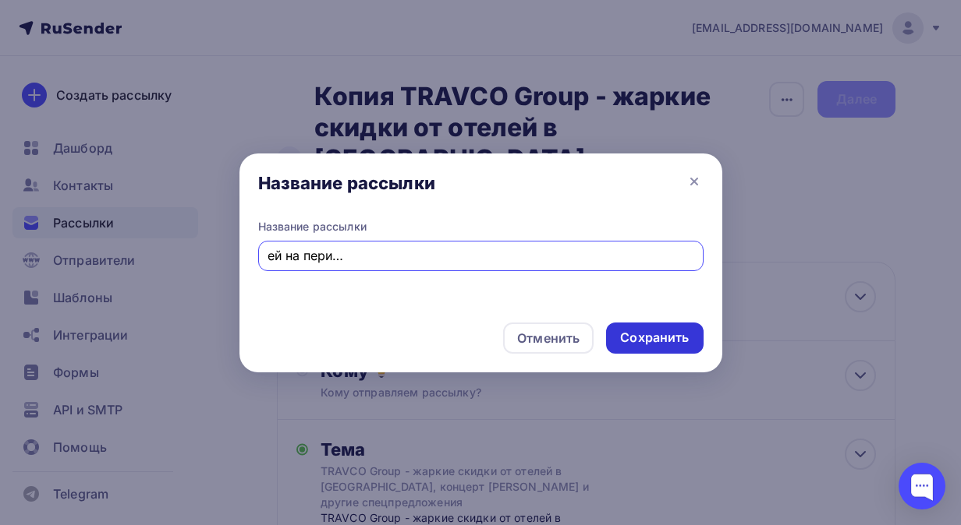
type input "Travco Group UAE - ваш партнер для бронирования отелей на периоды крупнейших вы…"
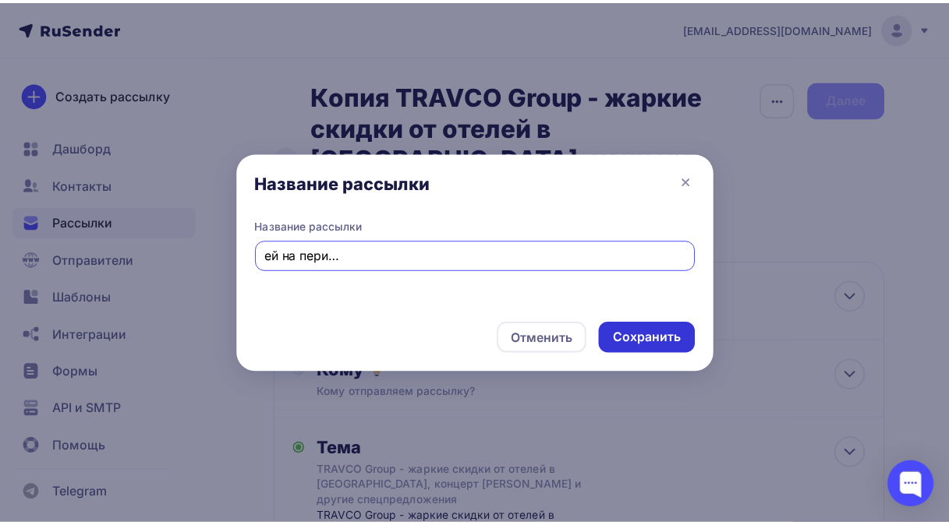
scroll to position [0, 0]
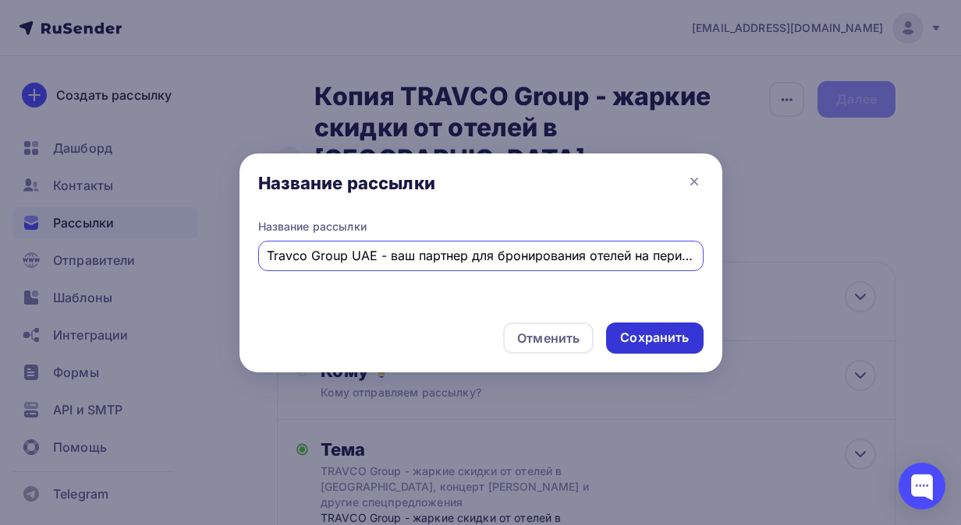
click at [659, 339] on div "Сохранить" at bounding box center [654, 338] width 69 height 18
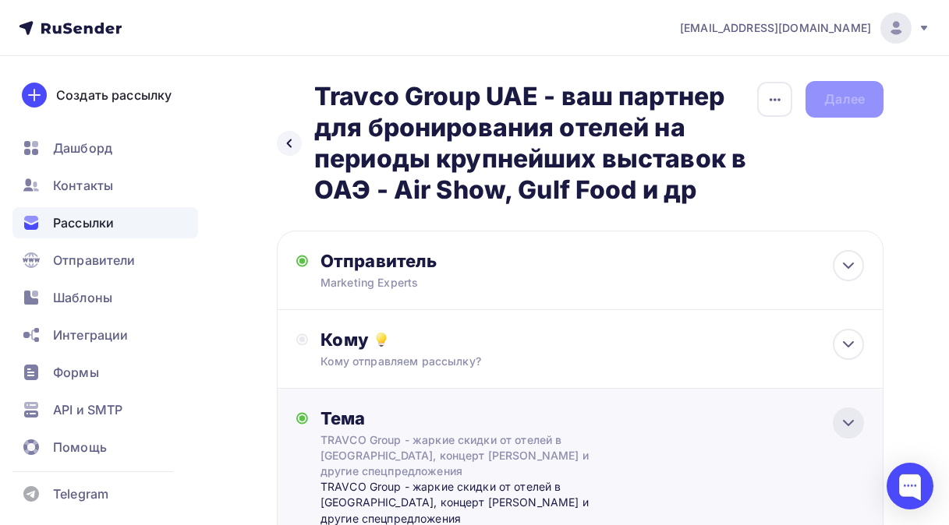
click at [847, 430] on icon at bounding box center [848, 423] width 19 height 19
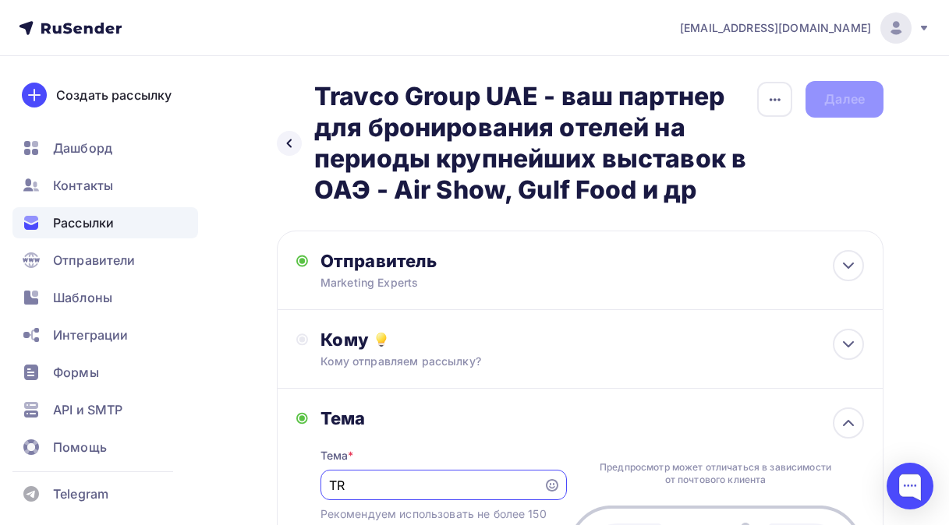
type input "T"
drag, startPoint x: 329, startPoint y: 482, endPoint x: 335, endPoint y: 490, distance: 10.0
click at [335, 490] on input "text" at bounding box center [431, 485] width 205 height 19
paste input "Travco Group UAE - ваш партнер для бронирования отелей на периоды крупнейших вы…"
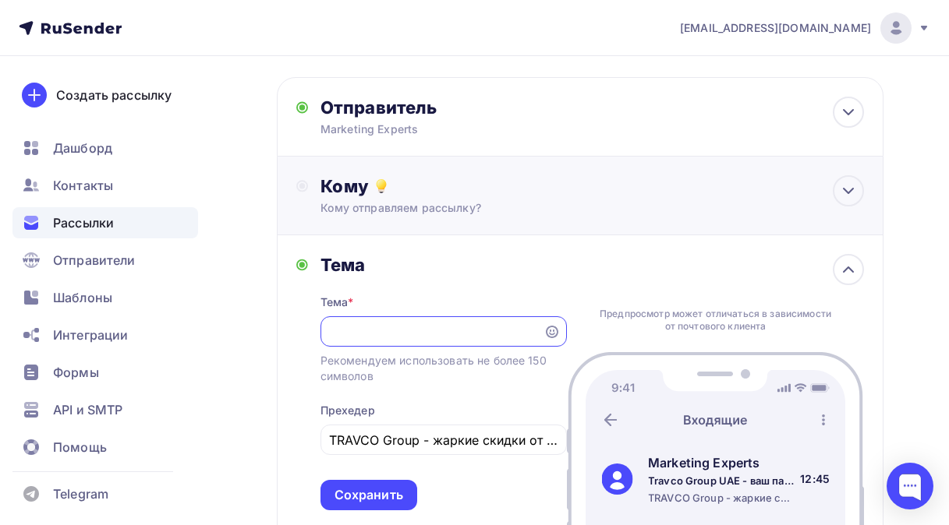
scroll to position [156, 0]
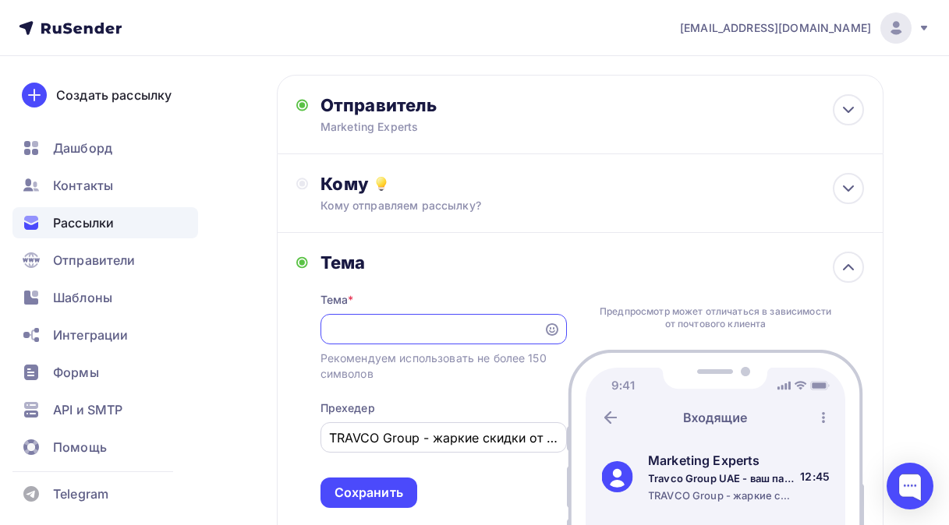
type input "Travco Group UAE - ваш партнер для бронирования отелей на периоды крупнейших вы…"
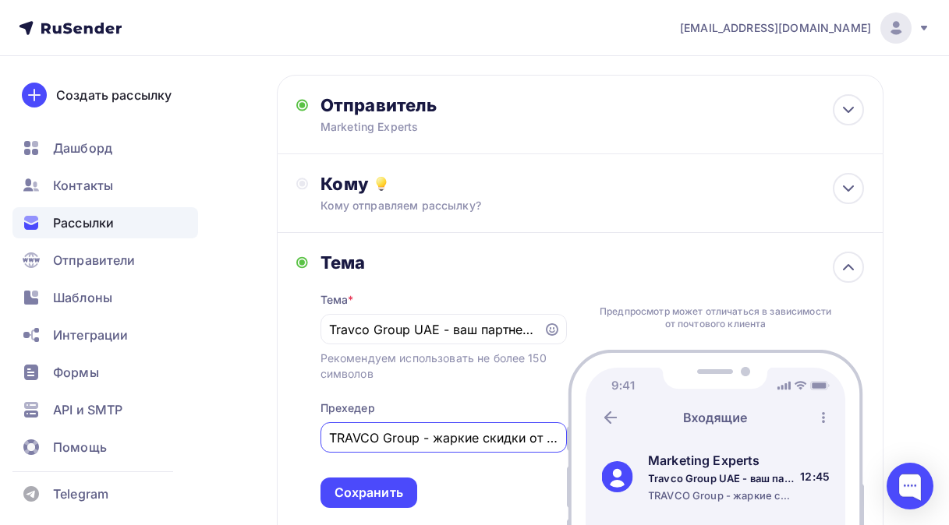
drag, startPoint x: 547, startPoint y: 444, endPoint x: 300, endPoint y: 450, distance: 247.2
click at [300, 450] on div "Тема Тема * Travco Group UAE - ваш партнер для бронирования отелей на периоды к…" at bounding box center [431, 380] width 271 height 257
drag, startPoint x: 544, startPoint y: 443, endPoint x: 318, endPoint y: 445, distance: 226.1
click at [318, 445] on div "Тема Тема * Travco Group UAE - ваш партнер для бронирования отелей на периоды к…" at bounding box center [431, 380] width 271 height 257
type input "другие спецпредложения"
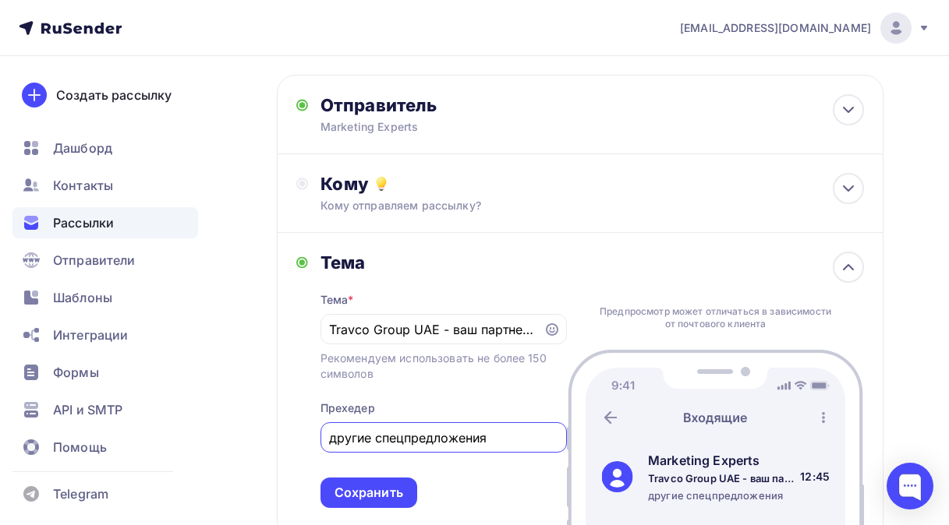
drag, startPoint x: 494, startPoint y: 439, endPoint x: 328, endPoint y: 451, distance: 166.5
click at [328, 451] on div "другие спецпредложения" at bounding box center [443, 438] width 246 height 30
drag, startPoint x: 328, startPoint y: 440, endPoint x: 349, endPoint y: 443, distance: 21.2
click at [349, 443] on input "text" at bounding box center [443, 438] width 228 height 19
click at [340, 436] on input "text" at bounding box center [443, 438] width 228 height 19
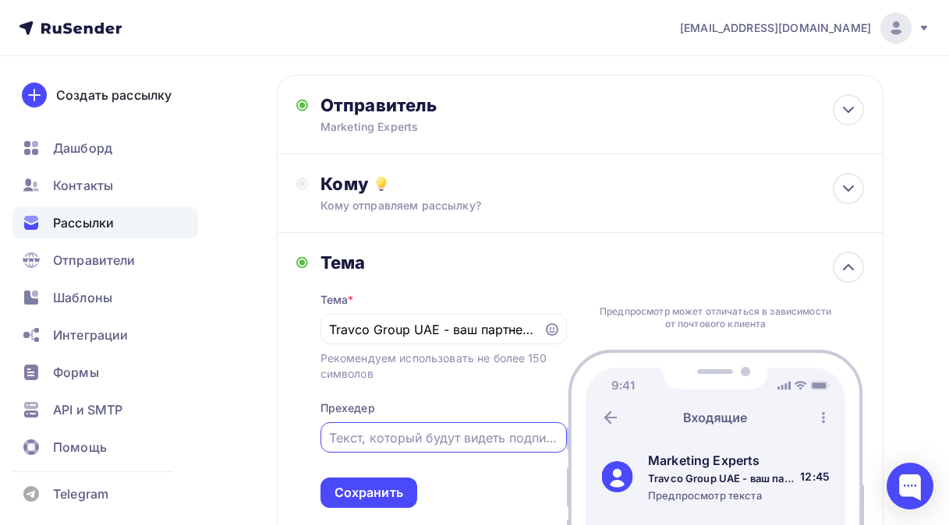
paste input "Travco Group UAE - ваш партнер для бронирования отелей на периоды крупнейших вы…"
type input "Travco Group UAE - ваш партнер для бронирования отелей на периоды крупнейших вы…"
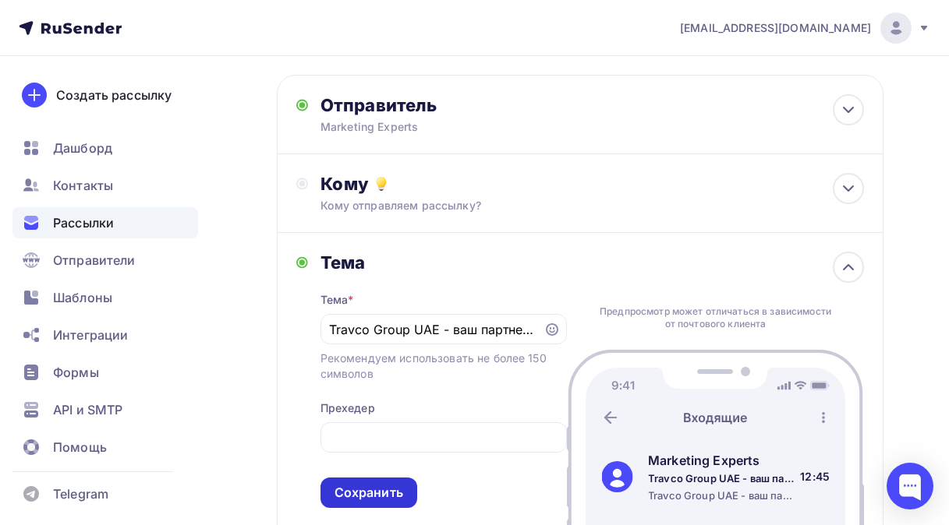
scroll to position [0, 0]
click at [356, 497] on div "Сохранить" at bounding box center [368, 493] width 69 height 18
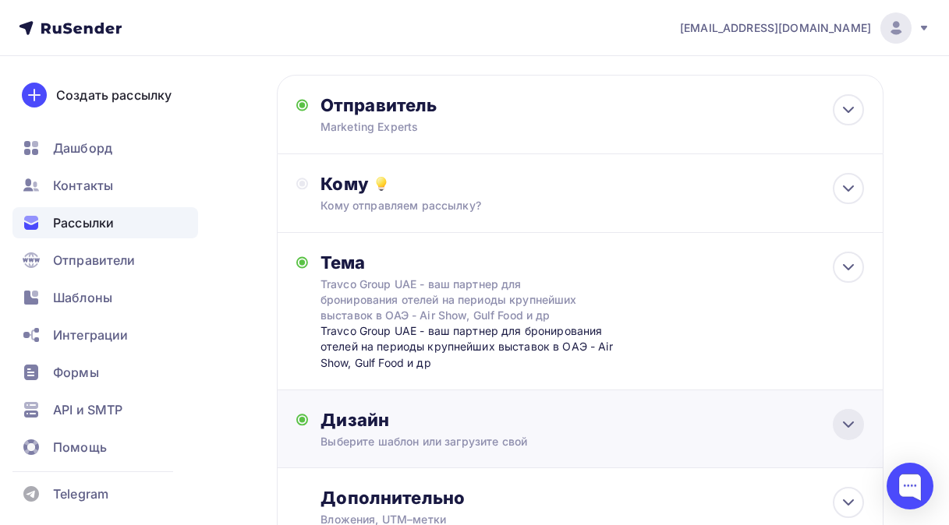
click at [842, 431] on icon at bounding box center [848, 425] width 19 height 19
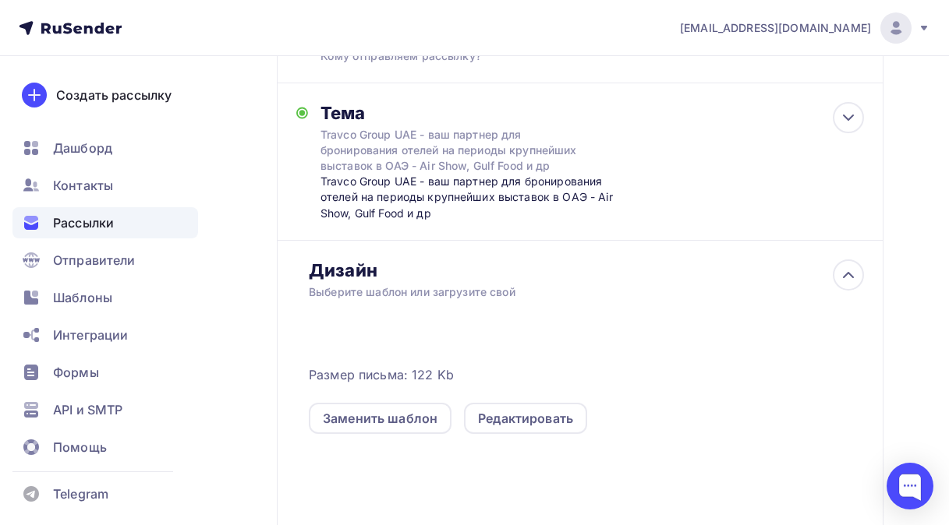
scroll to position [312, 0]
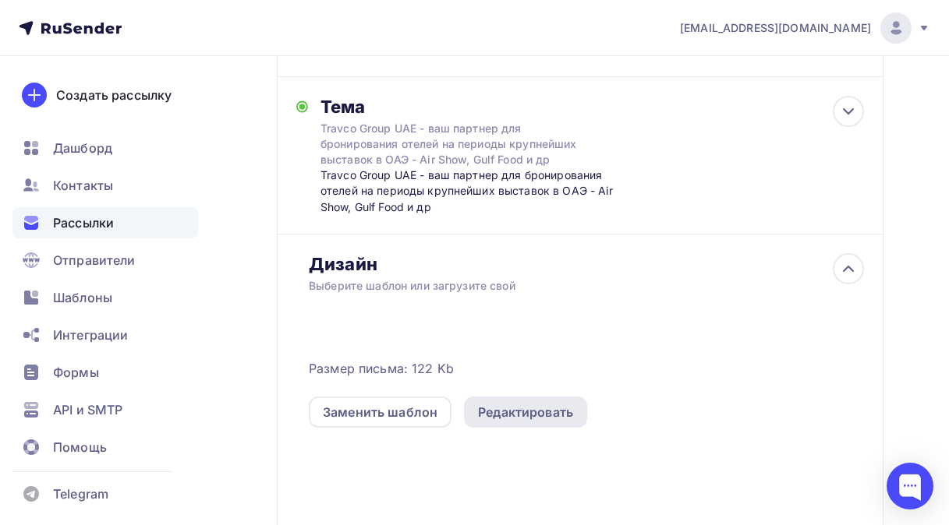
click at [516, 419] on div "Редактировать" at bounding box center [525, 412] width 95 height 19
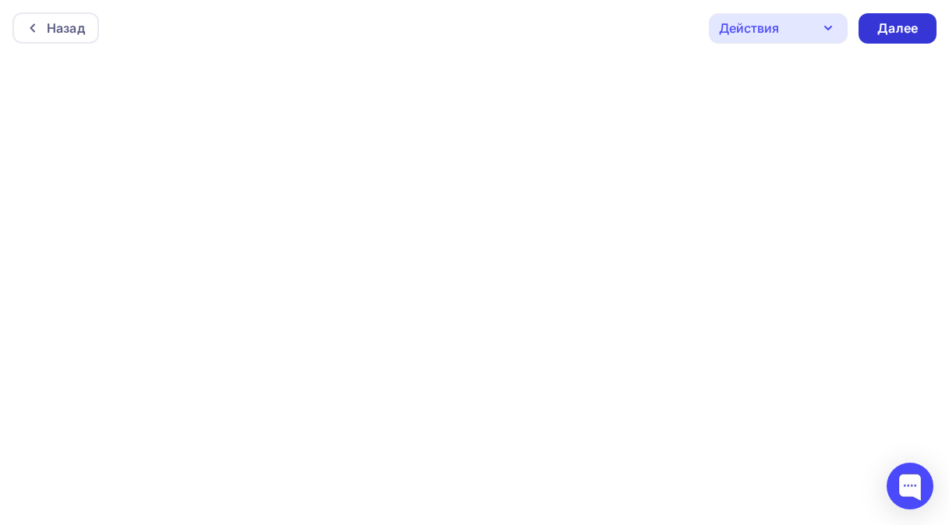
click at [891, 29] on div "Далее" at bounding box center [897, 28] width 41 height 18
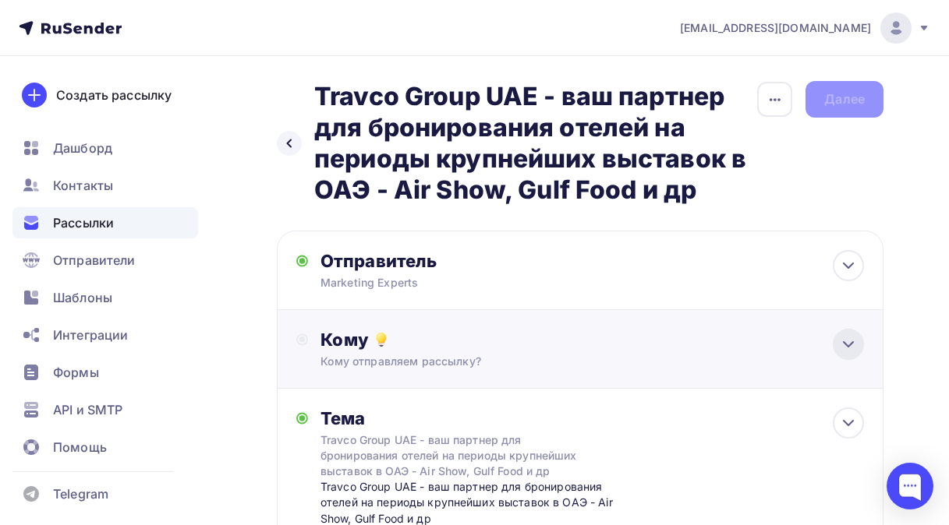
click at [848, 349] on icon at bounding box center [848, 344] width 19 height 19
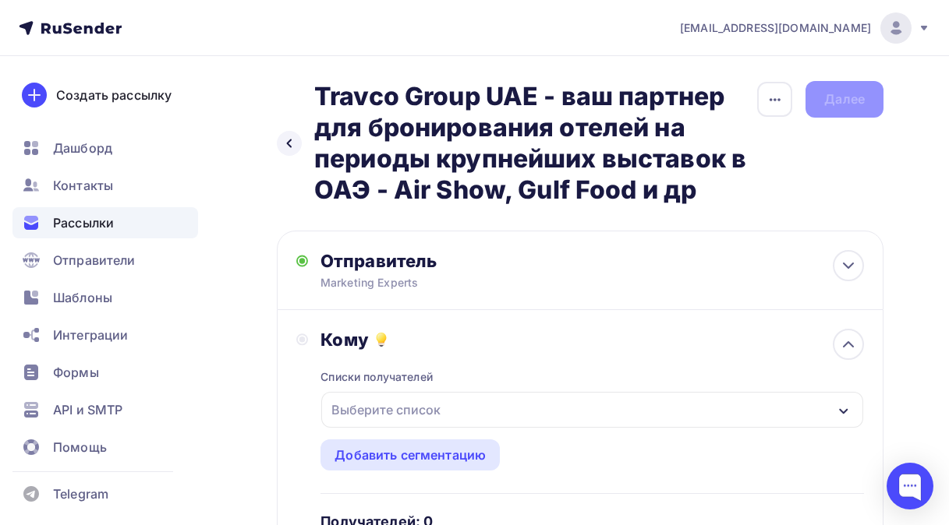
click at [843, 412] on icon "button" at bounding box center [843, 411] width 12 height 12
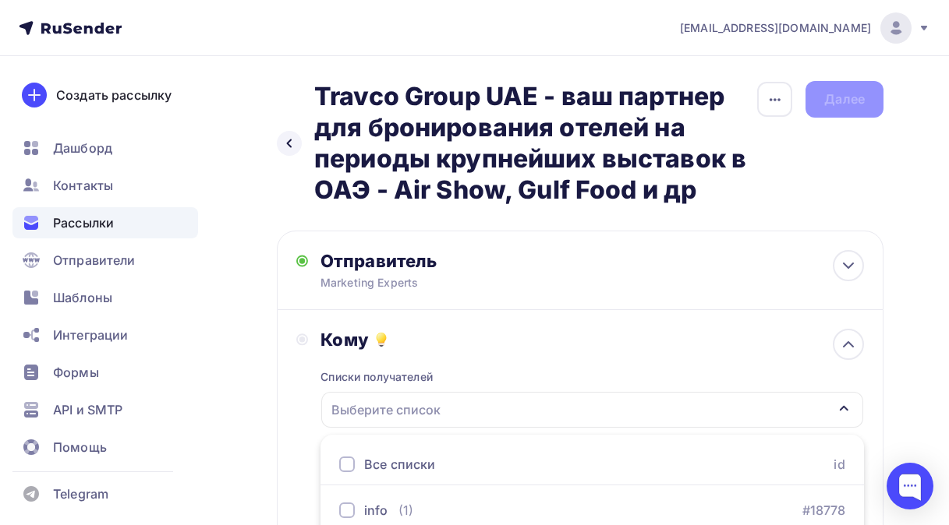
scroll to position [286, 0]
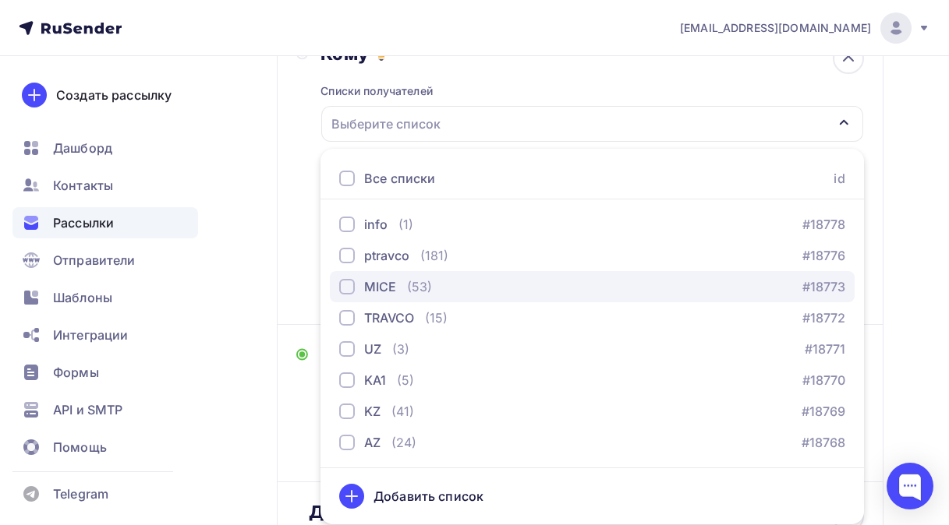
click at [351, 290] on div "button" at bounding box center [347, 287] width 16 height 16
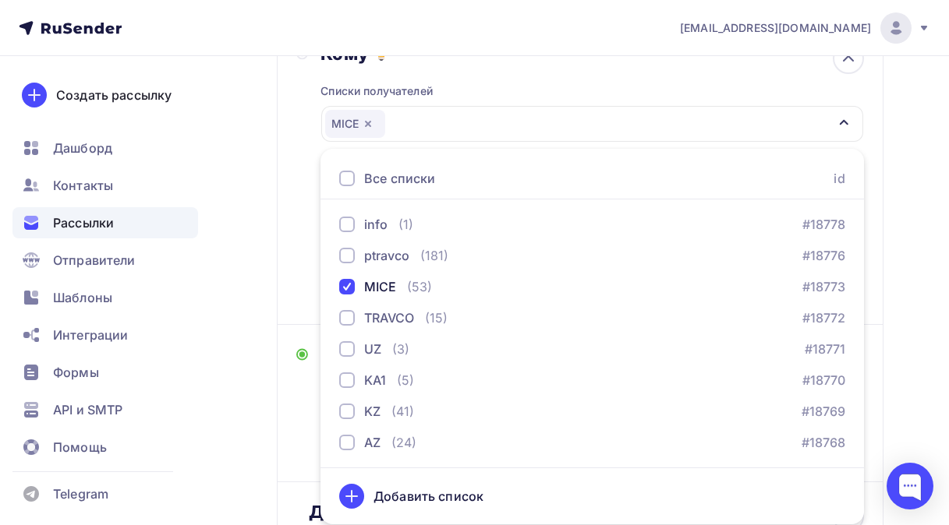
click at [243, 383] on div "Назад Travco Group UAE - ваш партнер для бронирования отелей на периоды крупней…" at bounding box center [474, 388] width 949 height 1237
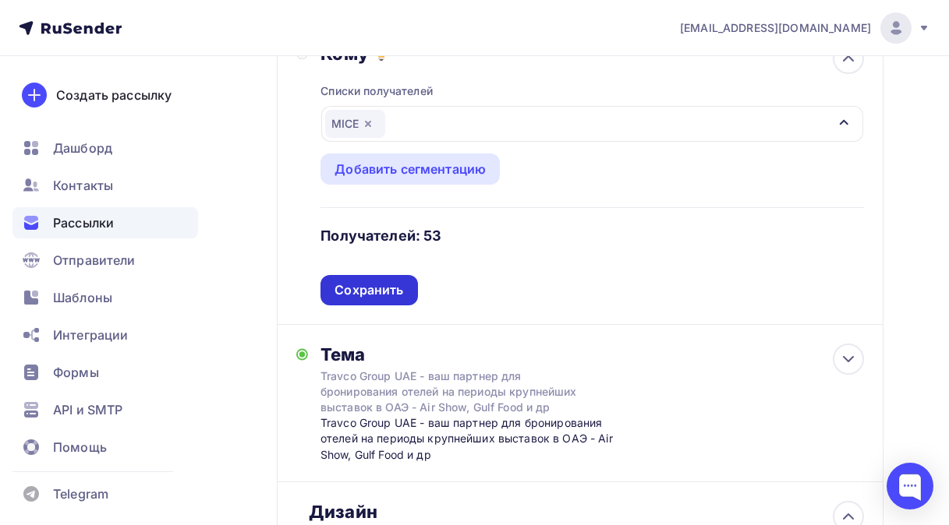
click at [356, 291] on div "Сохранить" at bounding box center [368, 290] width 69 height 18
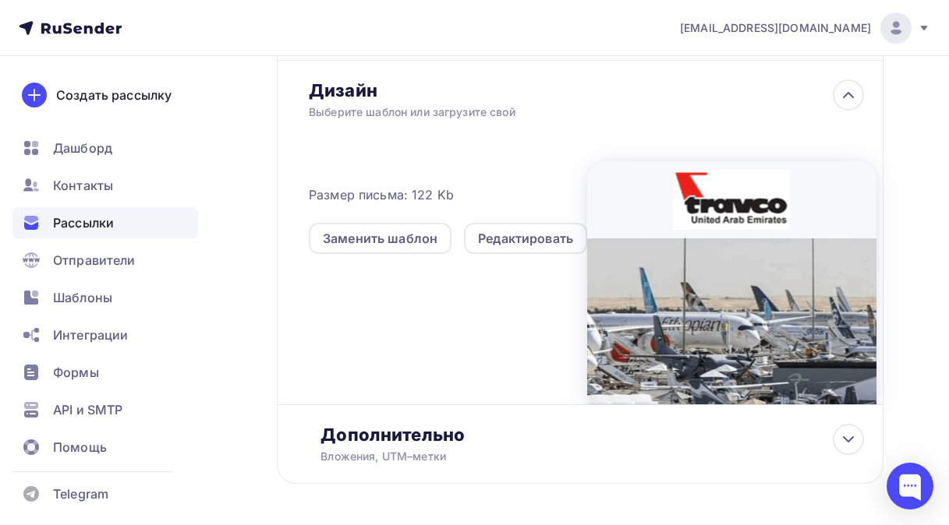
scroll to position [520, 0]
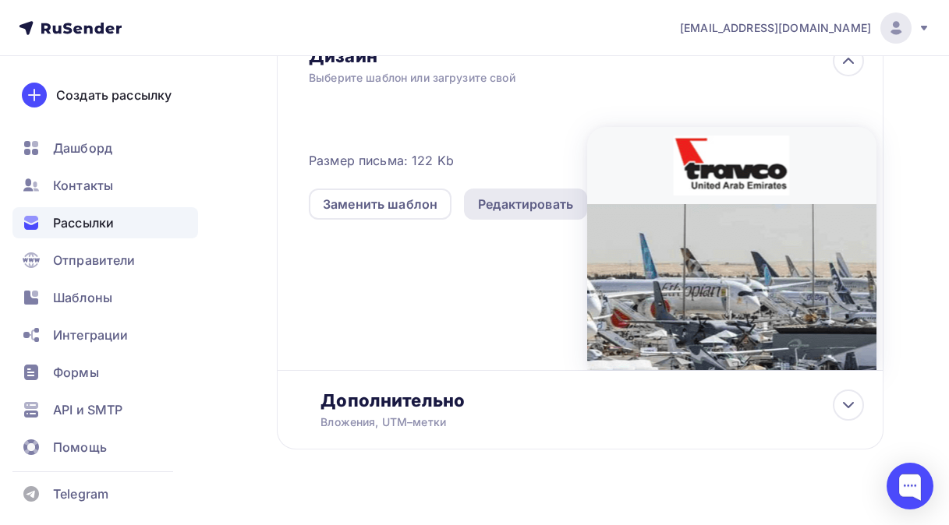
click at [534, 207] on div "Редактировать" at bounding box center [525, 204] width 95 height 19
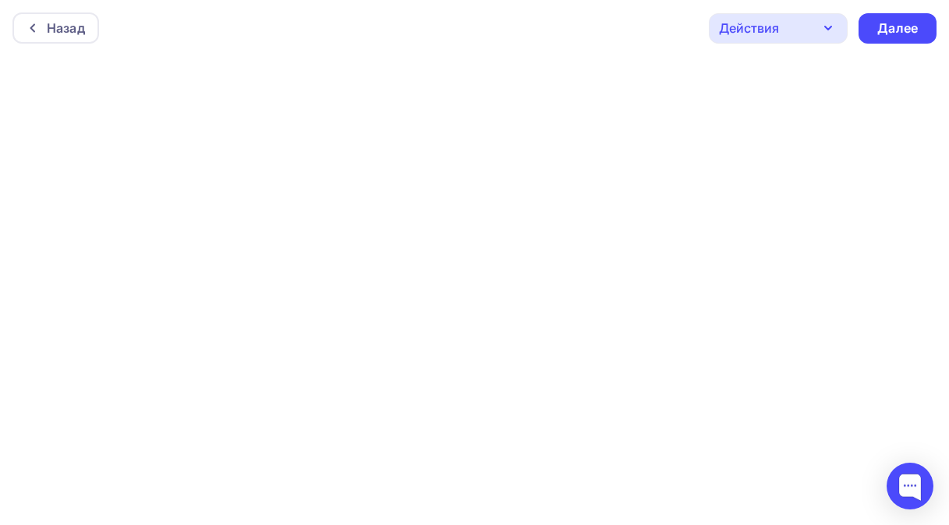
click at [827, 30] on icon "button" at bounding box center [828, 28] width 6 height 3
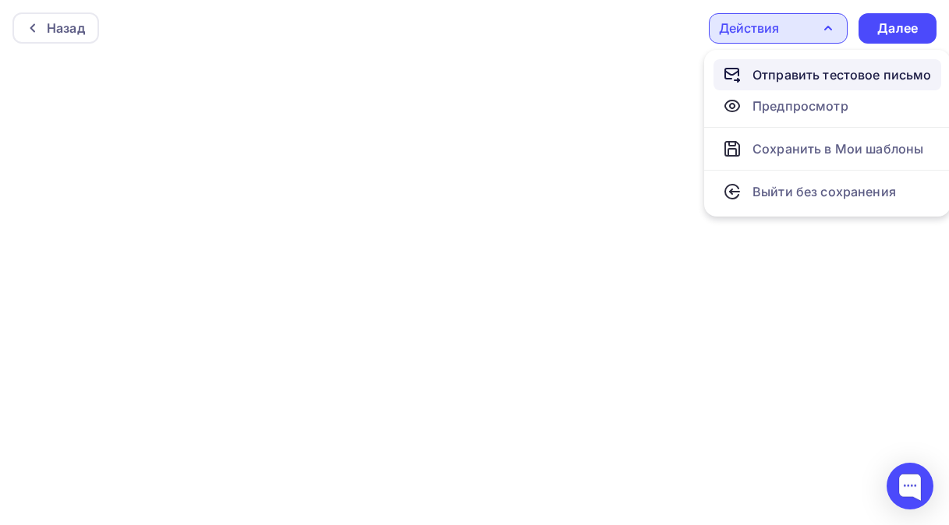
click at [806, 76] on div "Отправить тестовое письмо" at bounding box center [841, 74] width 179 height 19
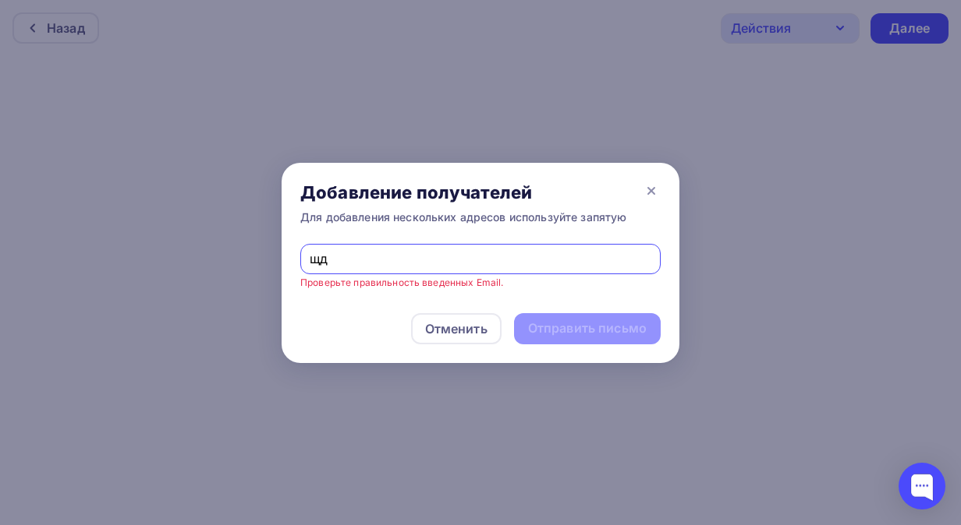
type input "щ"
type input "olga.guriyanova@gmail.com"
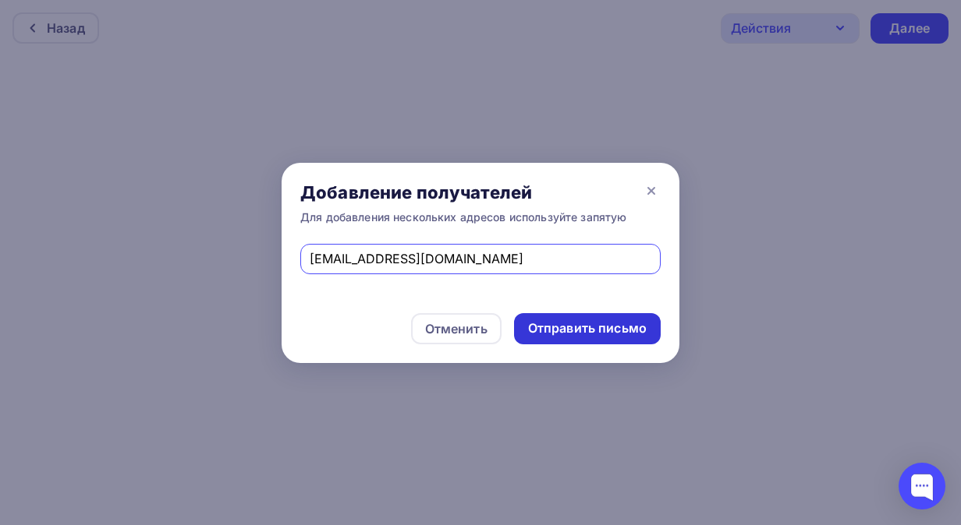
click at [580, 322] on div "Отправить письмо" at bounding box center [587, 329] width 119 height 18
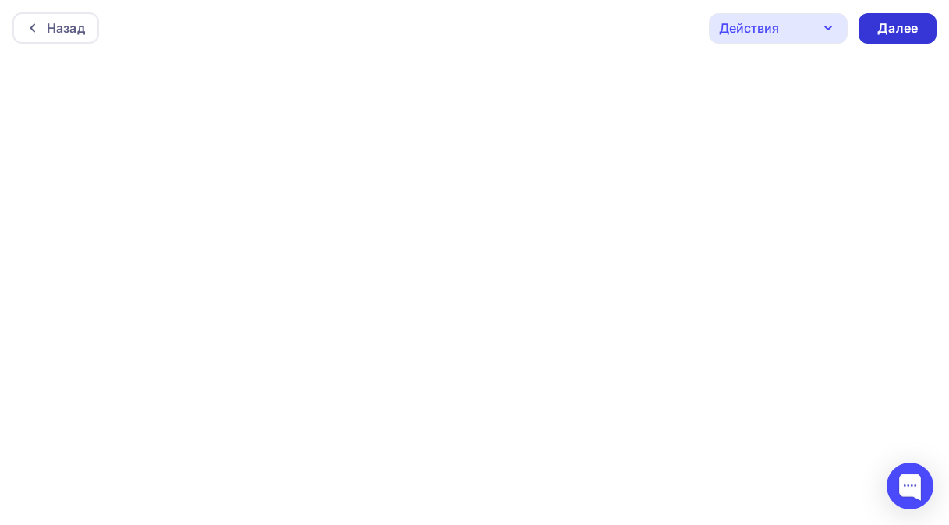
click at [911, 26] on div "Далее" at bounding box center [897, 28] width 41 height 18
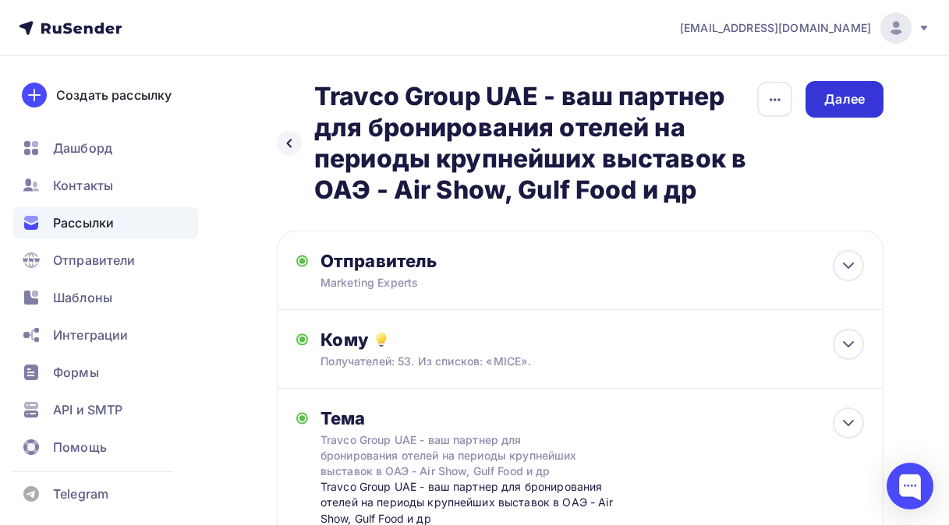
click at [849, 100] on div "Далее" at bounding box center [844, 99] width 41 height 18
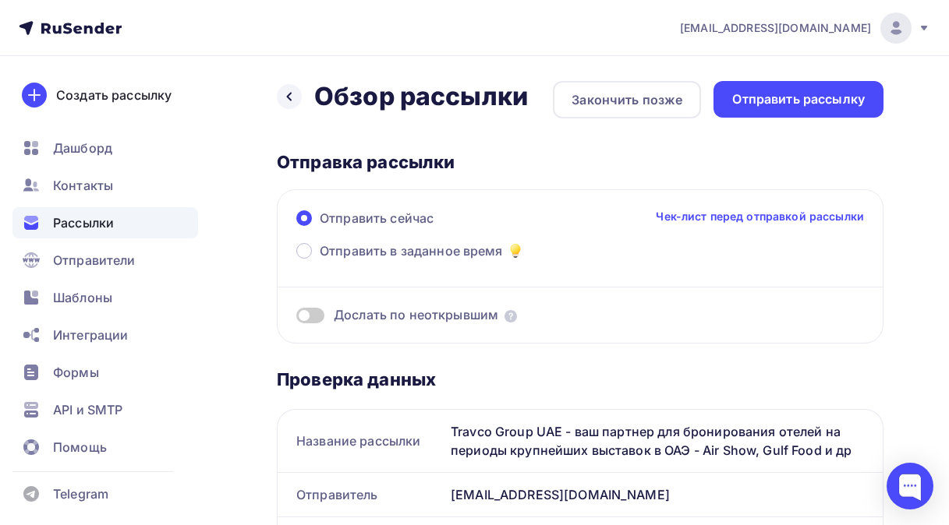
click at [849, 100] on div "Отправить рассылку" at bounding box center [798, 99] width 133 height 18
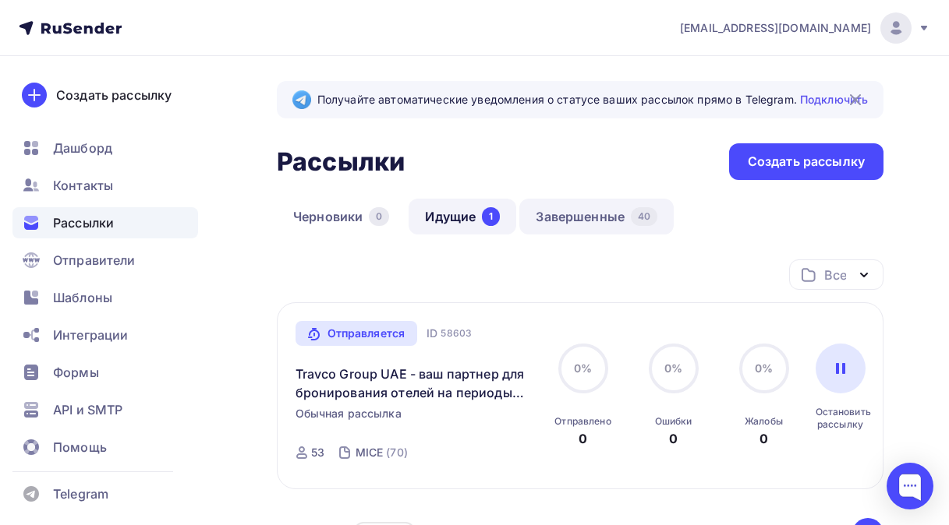
click at [567, 215] on link "Завершенные 40" at bounding box center [596, 217] width 154 height 36
